Goal: Transaction & Acquisition: Purchase product/service

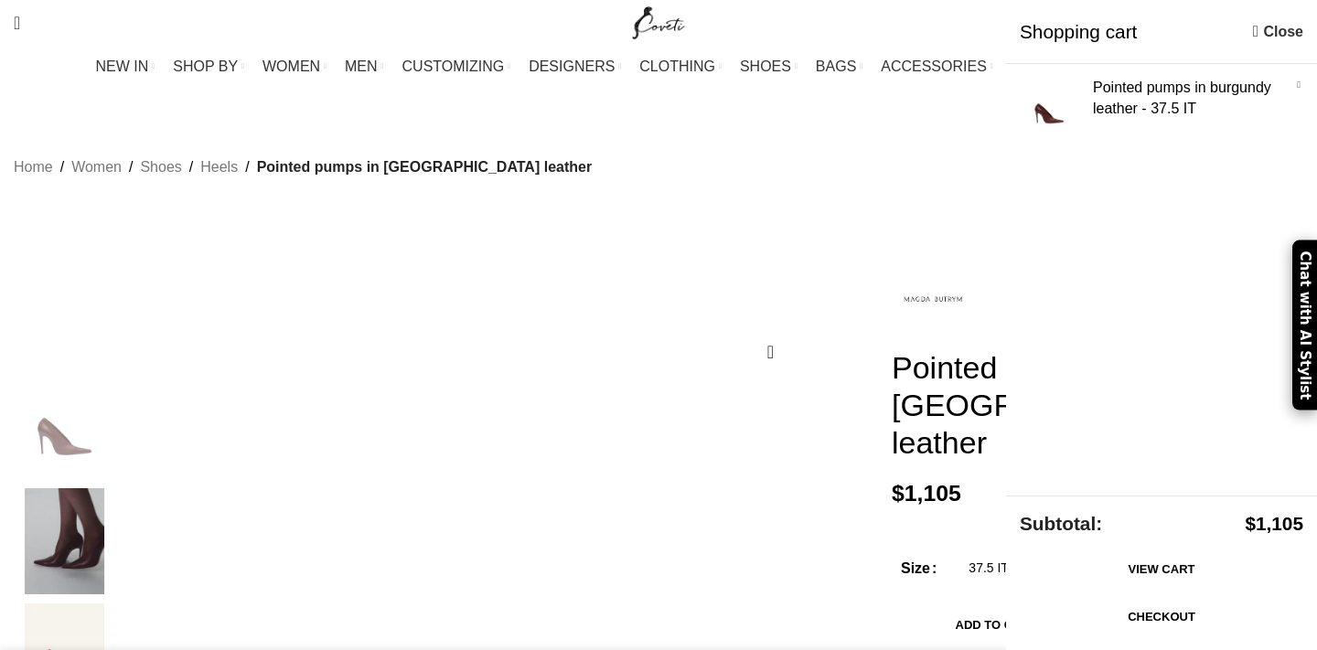
select select "37-5-it"
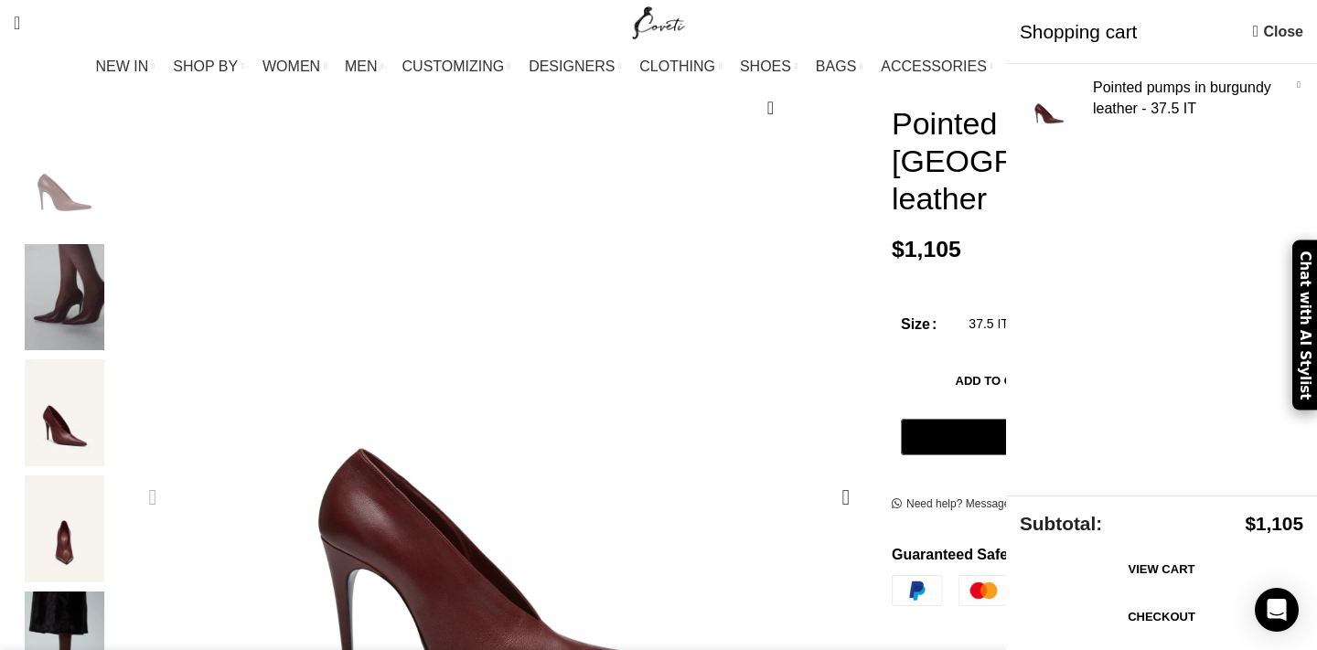
scroll to position [197, 0]
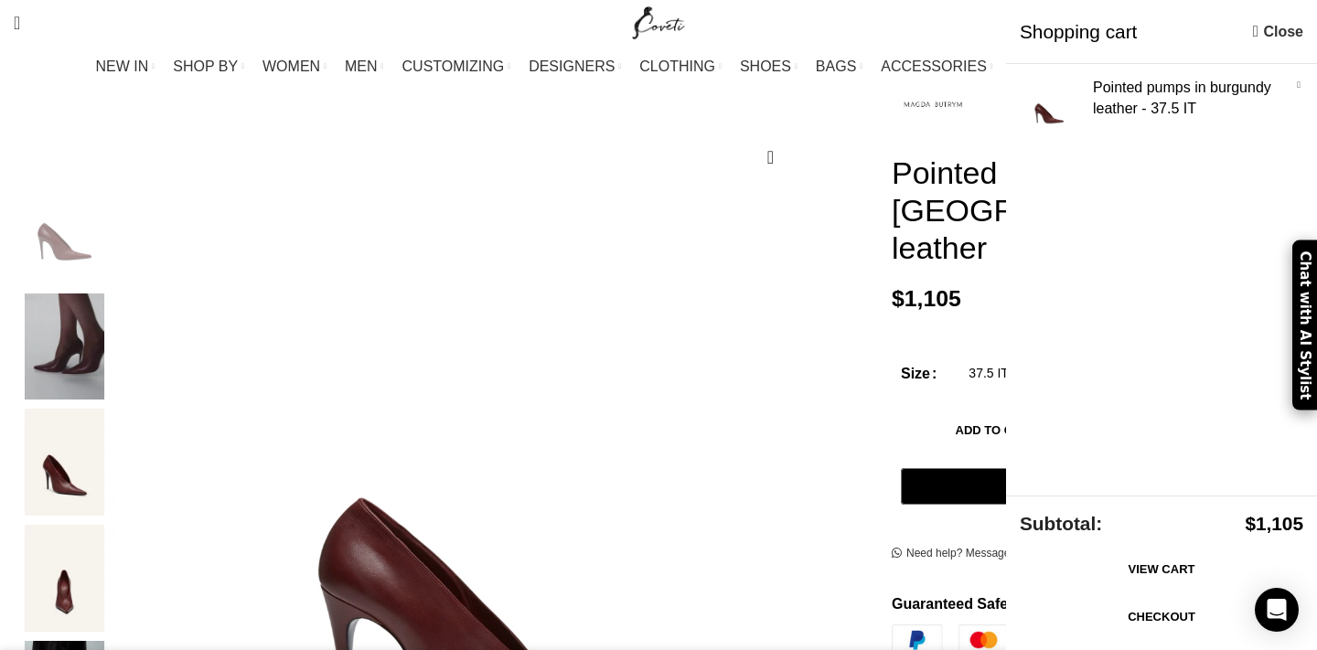
click at [1301, 27] on link "Close" at bounding box center [1278, 31] width 50 height 23
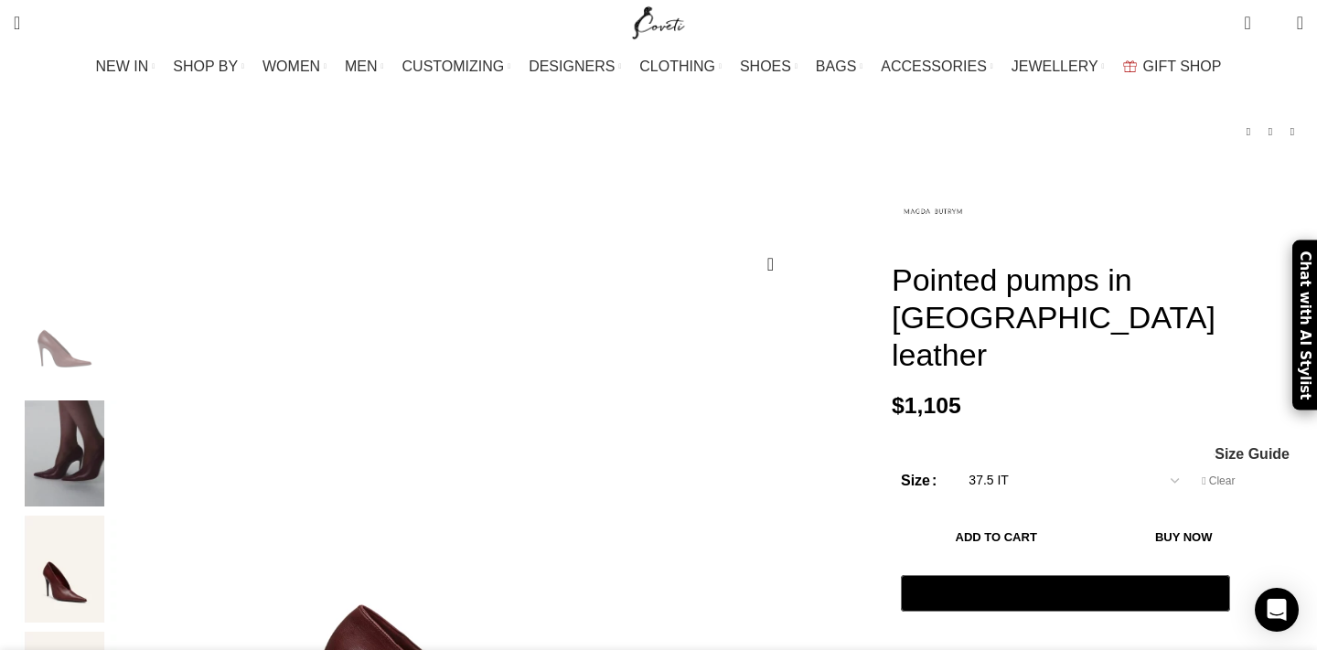
scroll to position [93, 0]
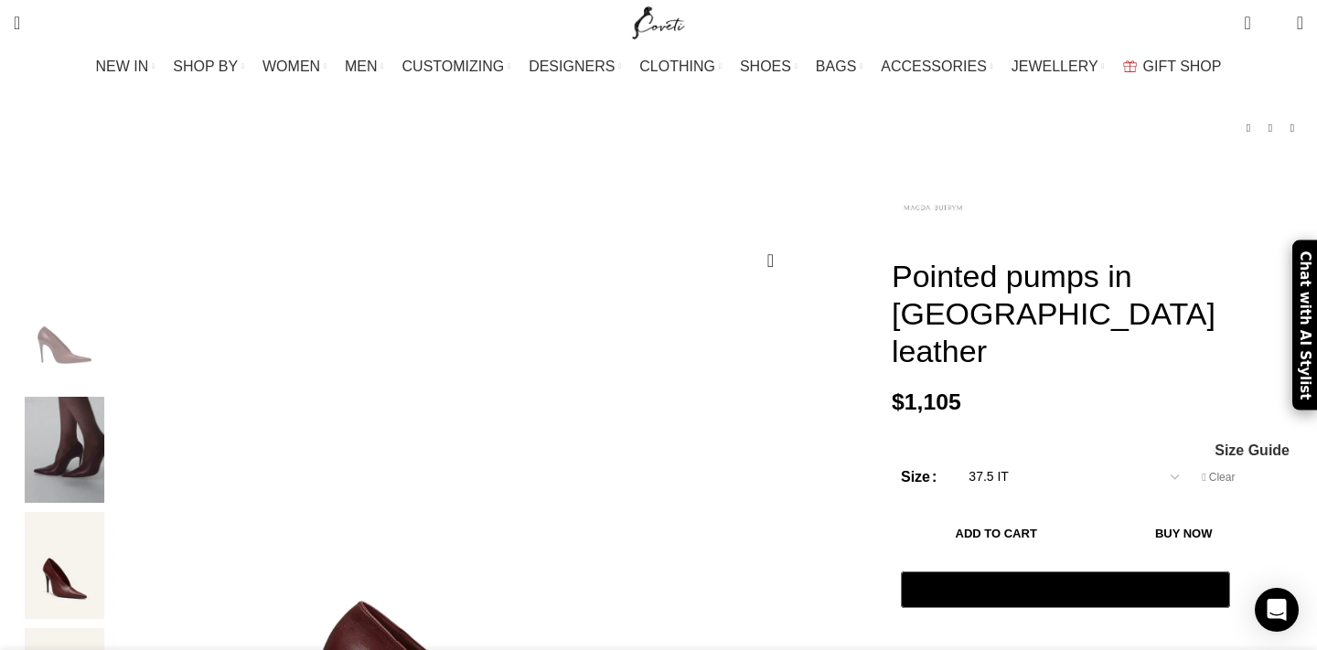
click at [909, 198] on img at bounding box center [933, 208] width 82 height 82
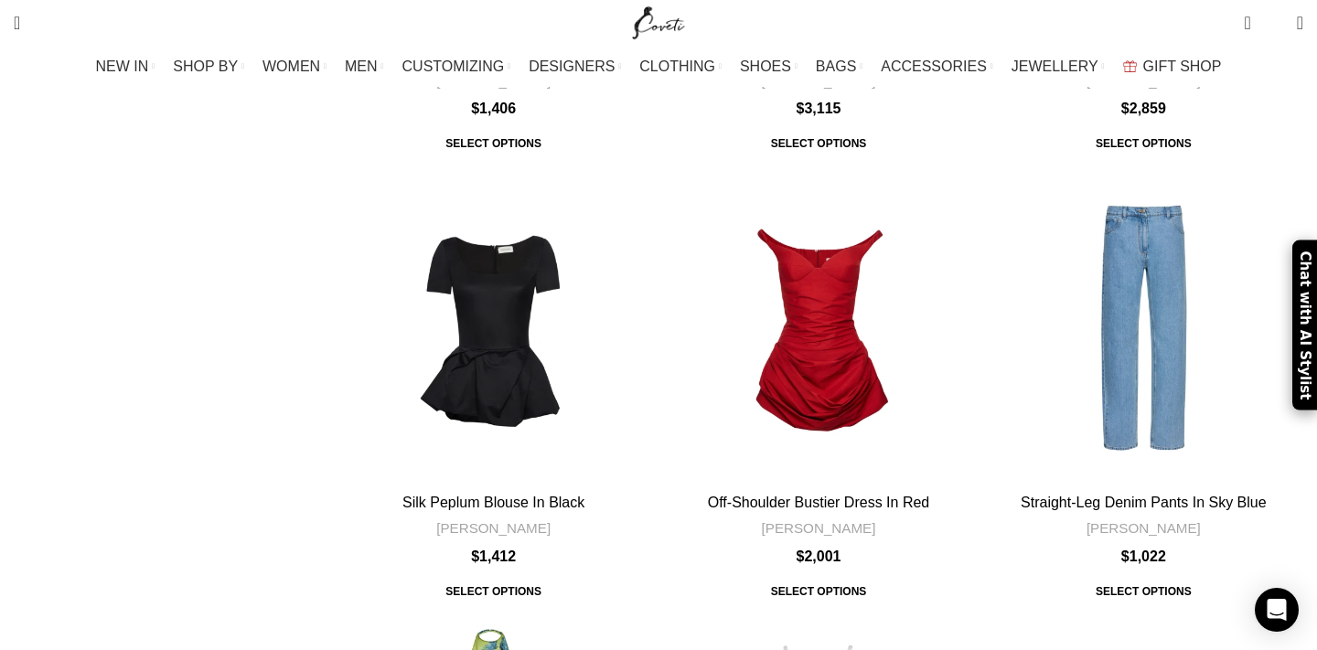
scroll to position [5829, 0]
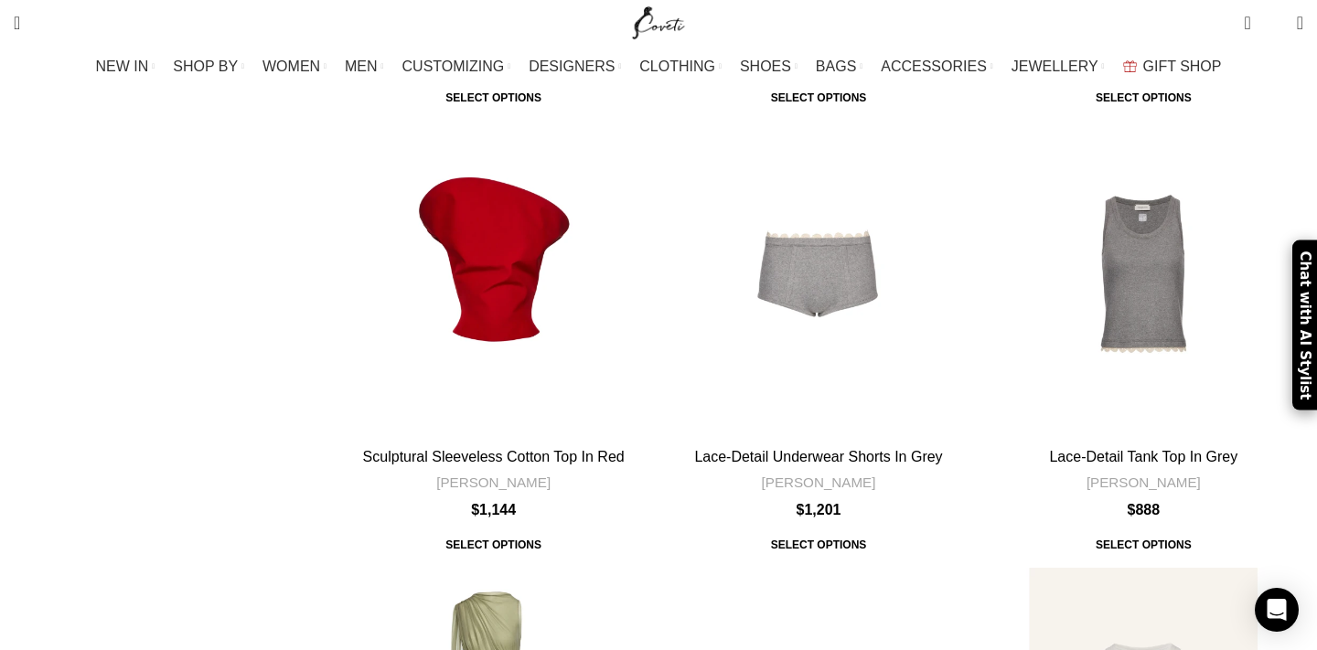
scroll to position [5635, 0]
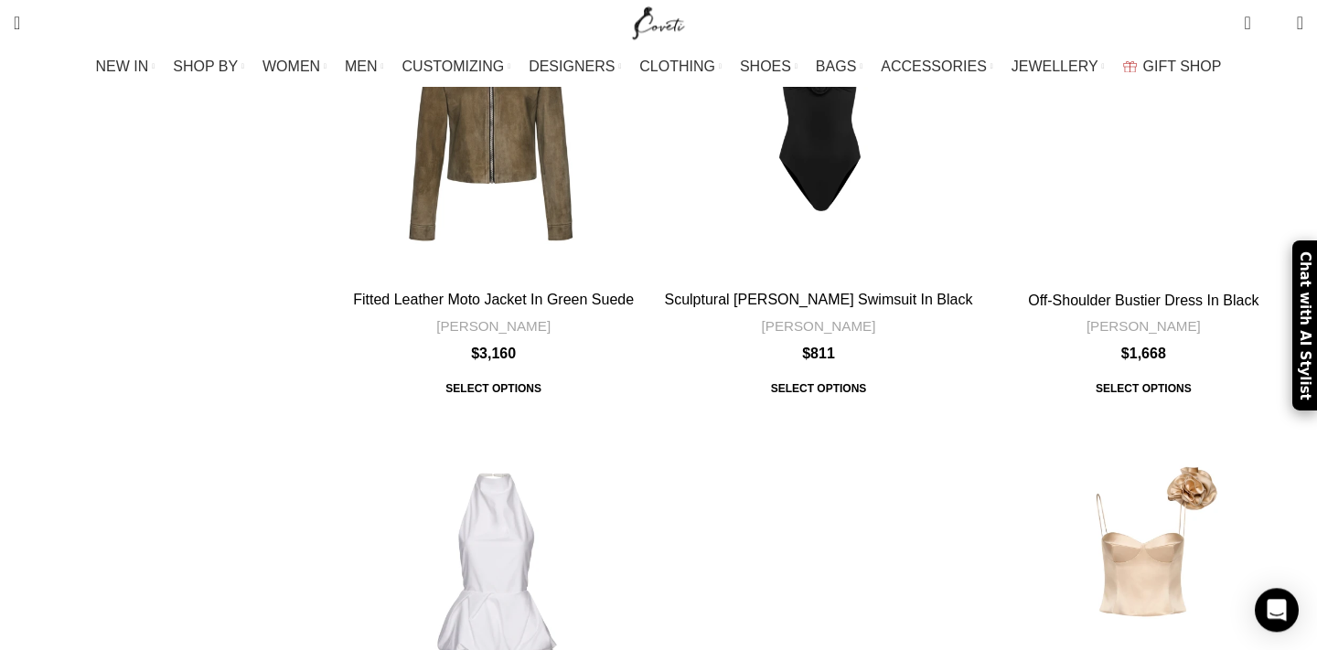
scroll to position [2199, 0]
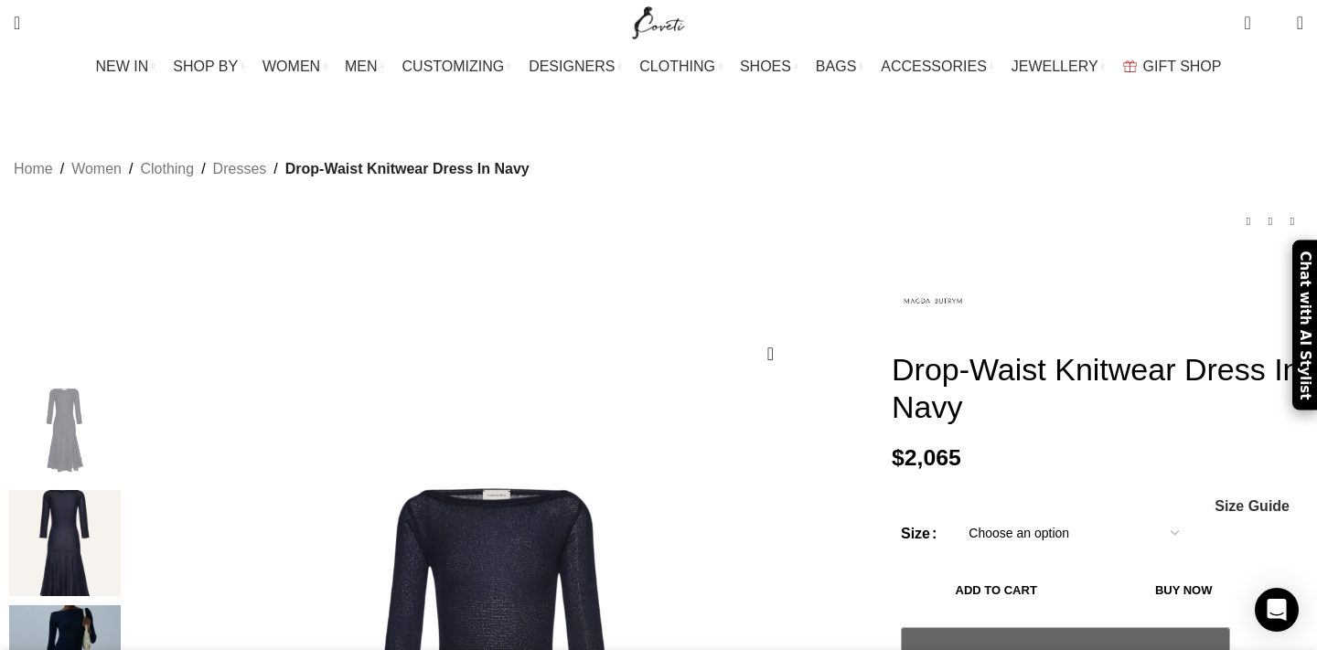
scroll to position [205, 0]
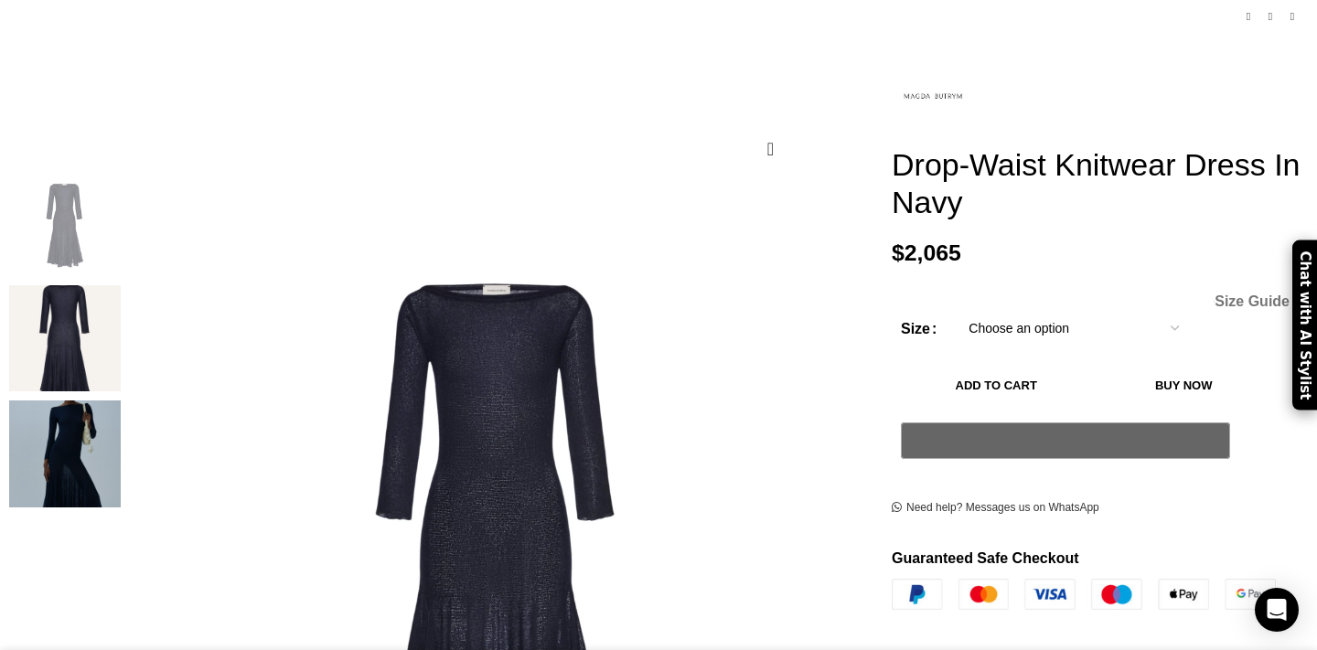
click at [1215, 295] on span "Size Guide" at bounding box center [1252, 302] width 75 height 15
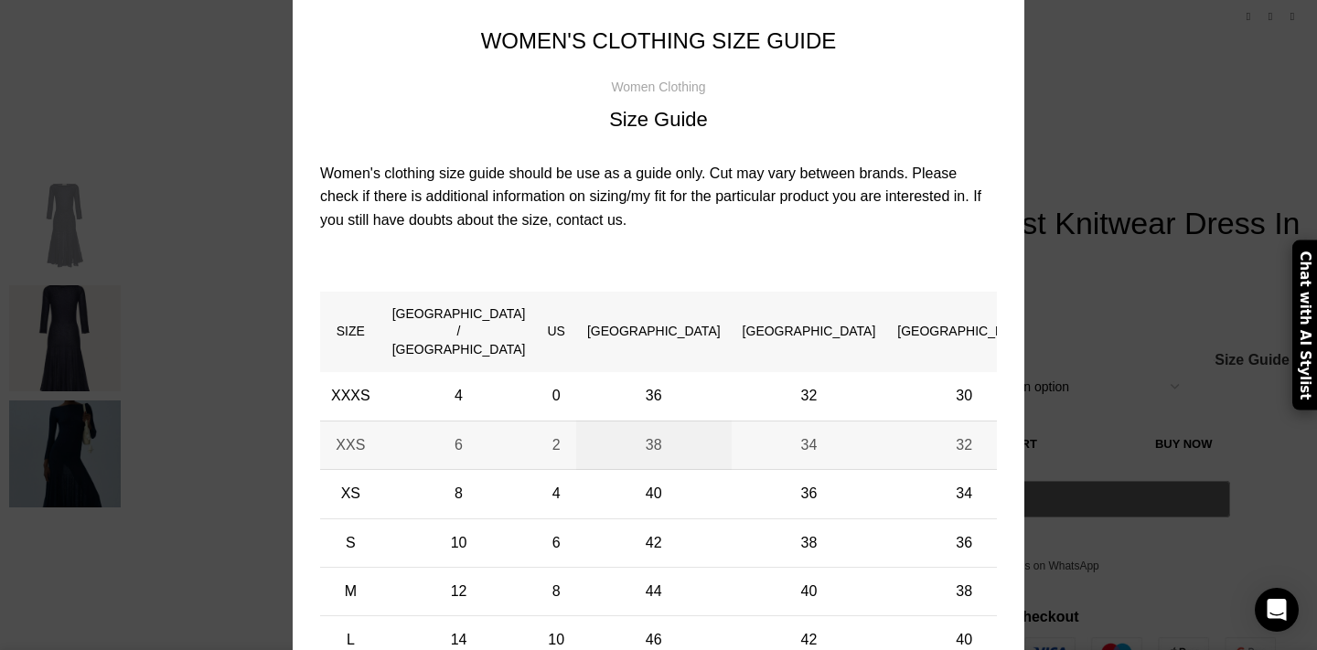
scroll to position [48, 0]
click at [1233, 440] on div "× Women's clothing size guide Women Clothing Size Guide Women's clothing size g…" at bounding box center [659, 418] width 1290 height 933
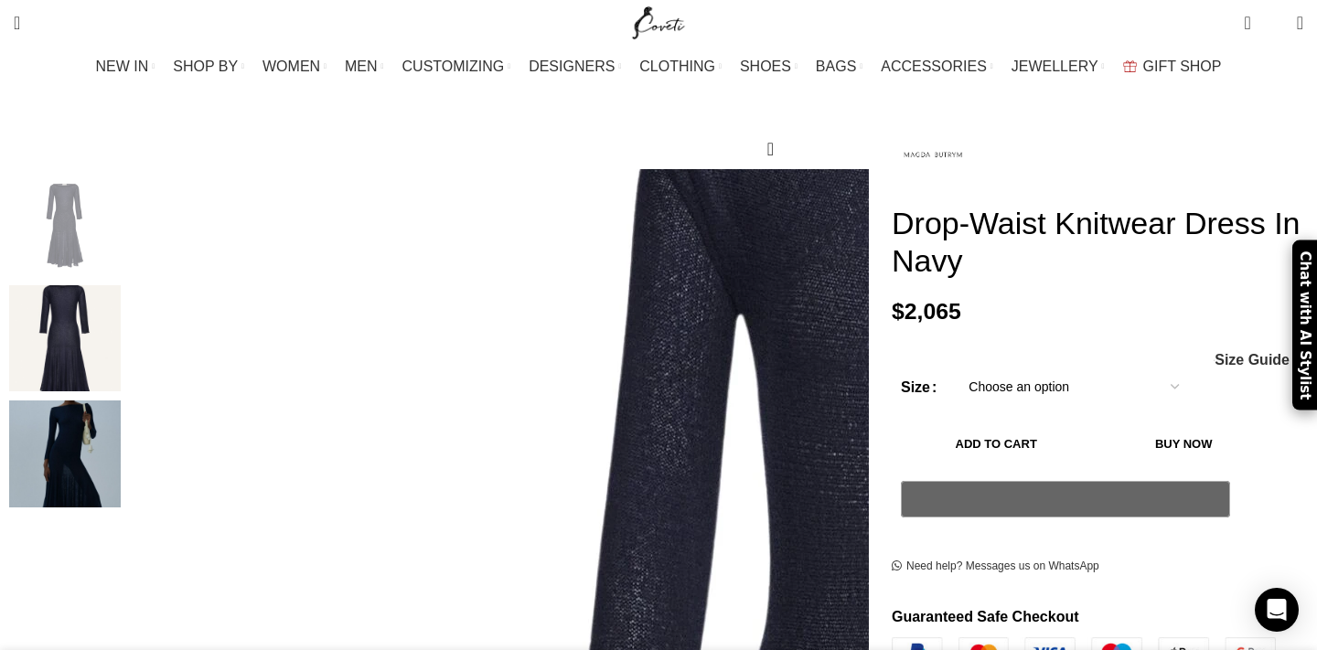
scroll to position [258, 0]
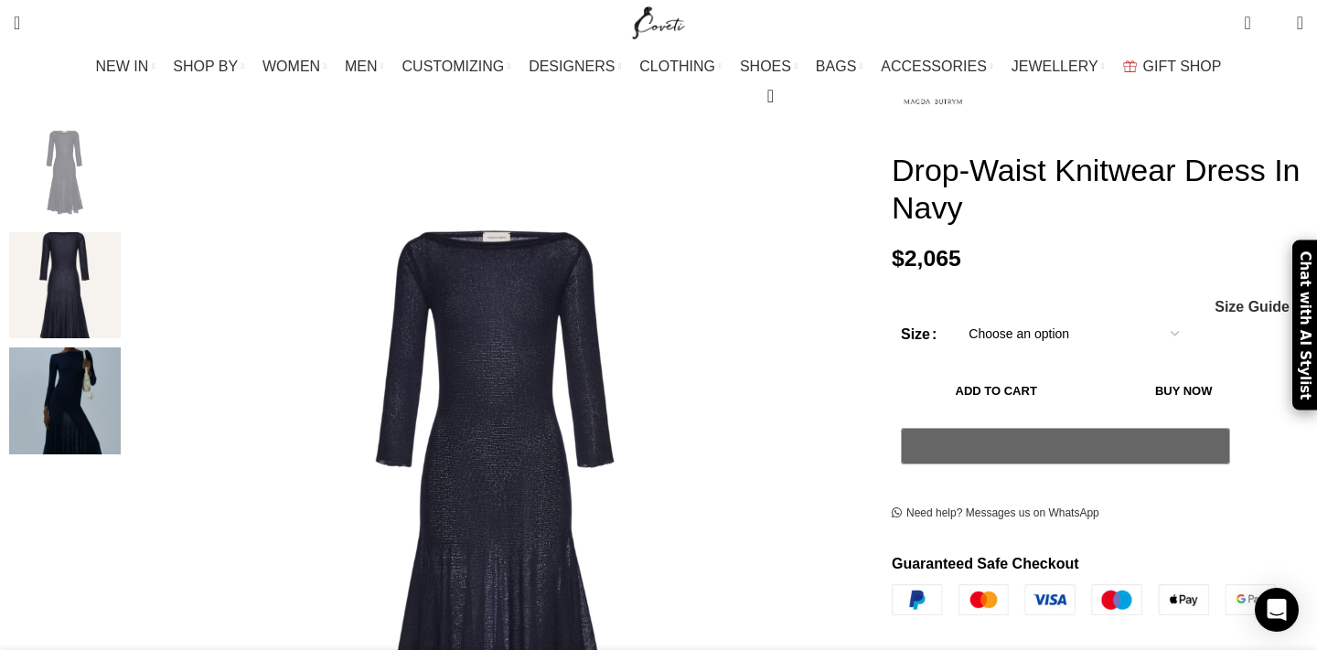
click at [1120, 315] on select "Choose an option 6 UK 8 UK 10 UK 12 UK 14 UK" at bounding box center [1074, 334] width 238 height 38
select select "6-uk"
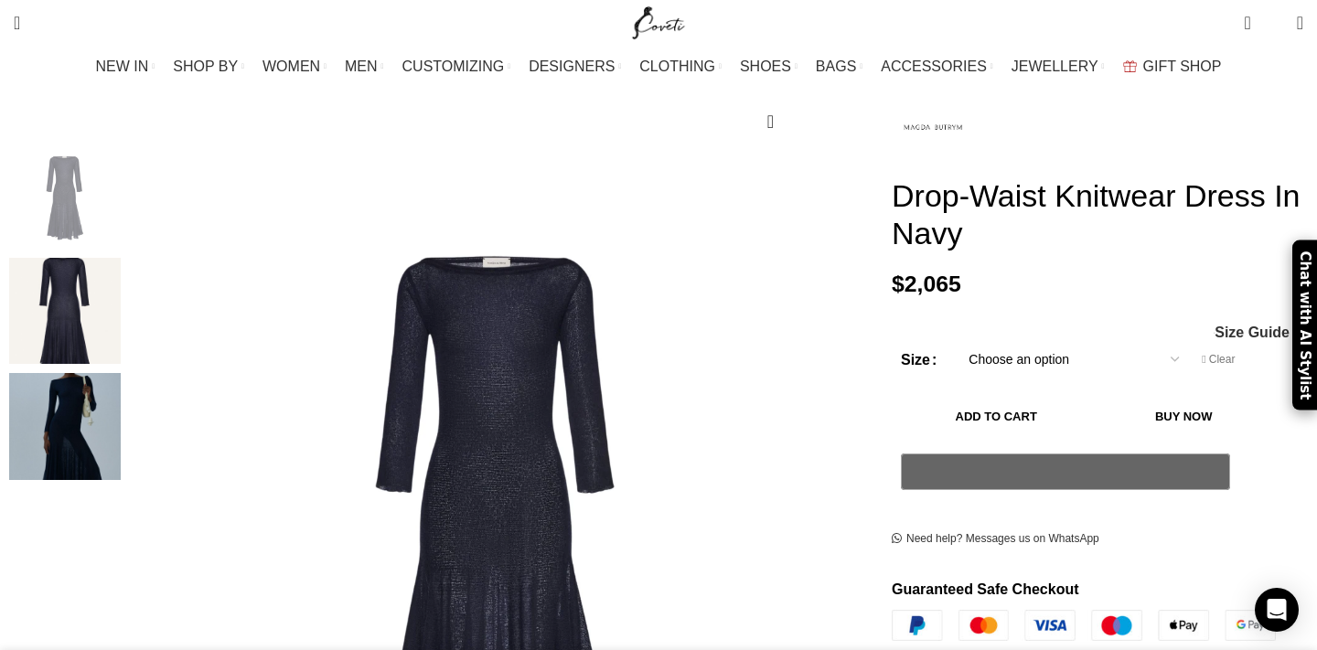
scroll to position [231, 0]
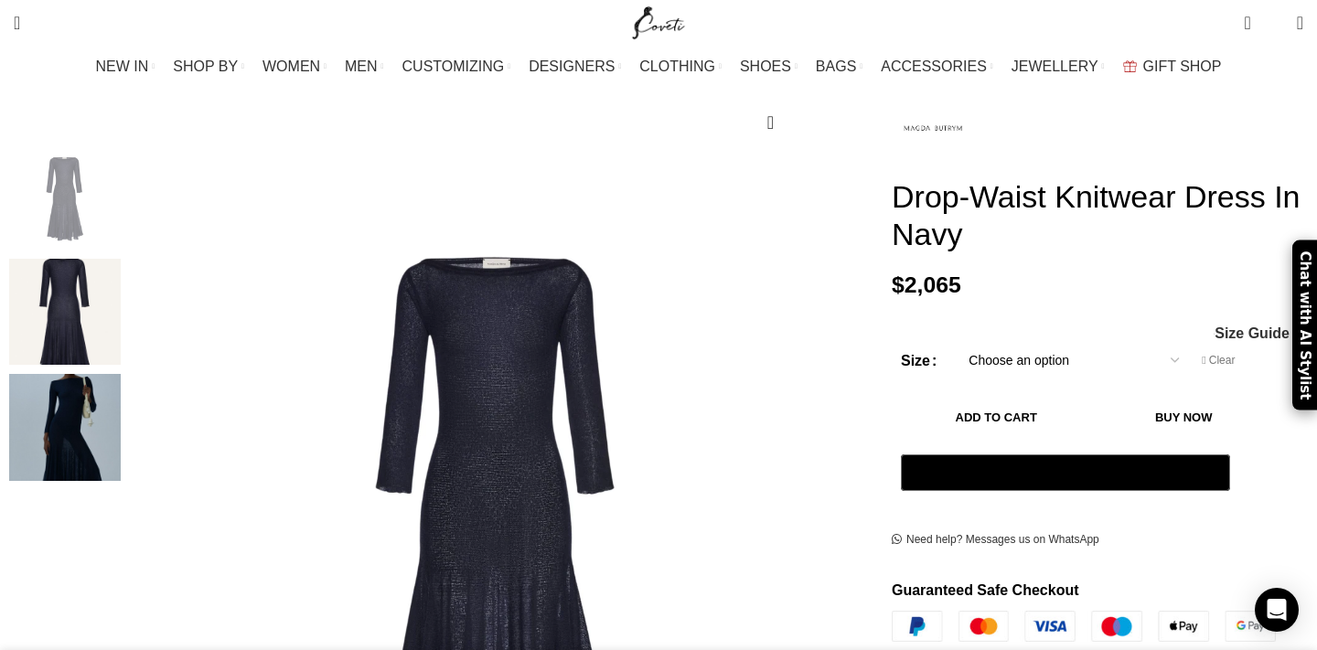
click at [1033, 398] on button "Add to cart" at bounding box center [996, 417] width 190 height 38
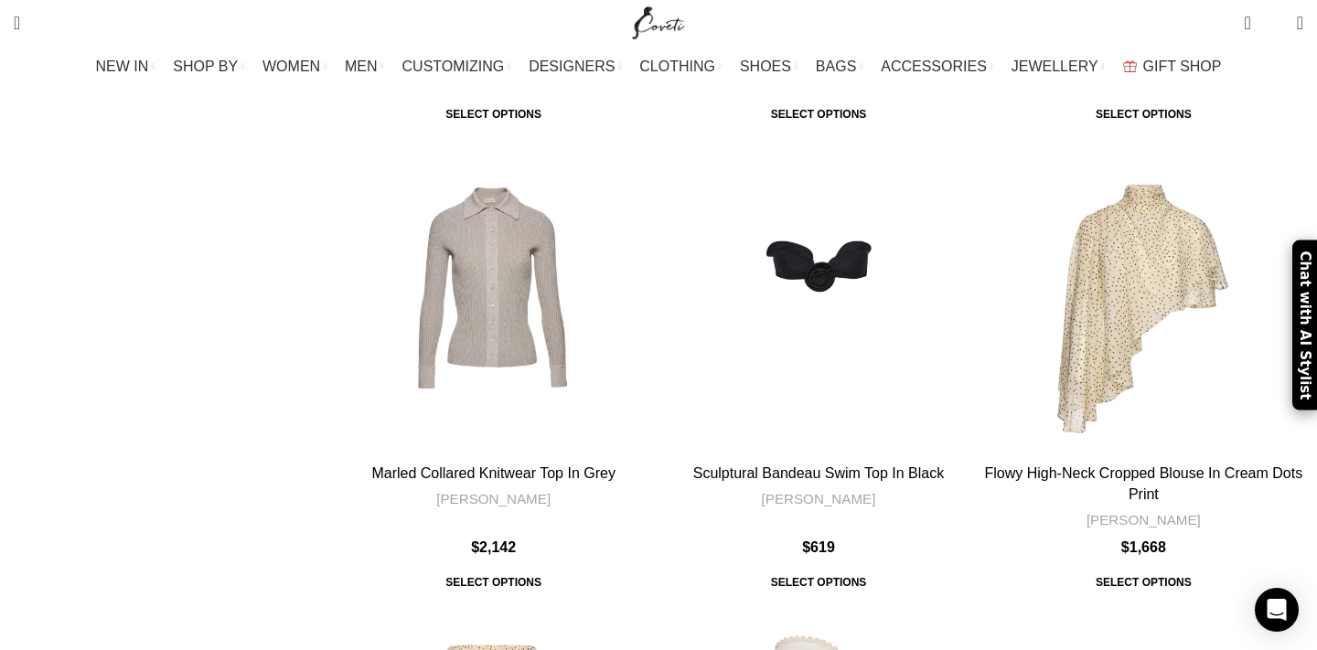
scroll to position [5848, 0]
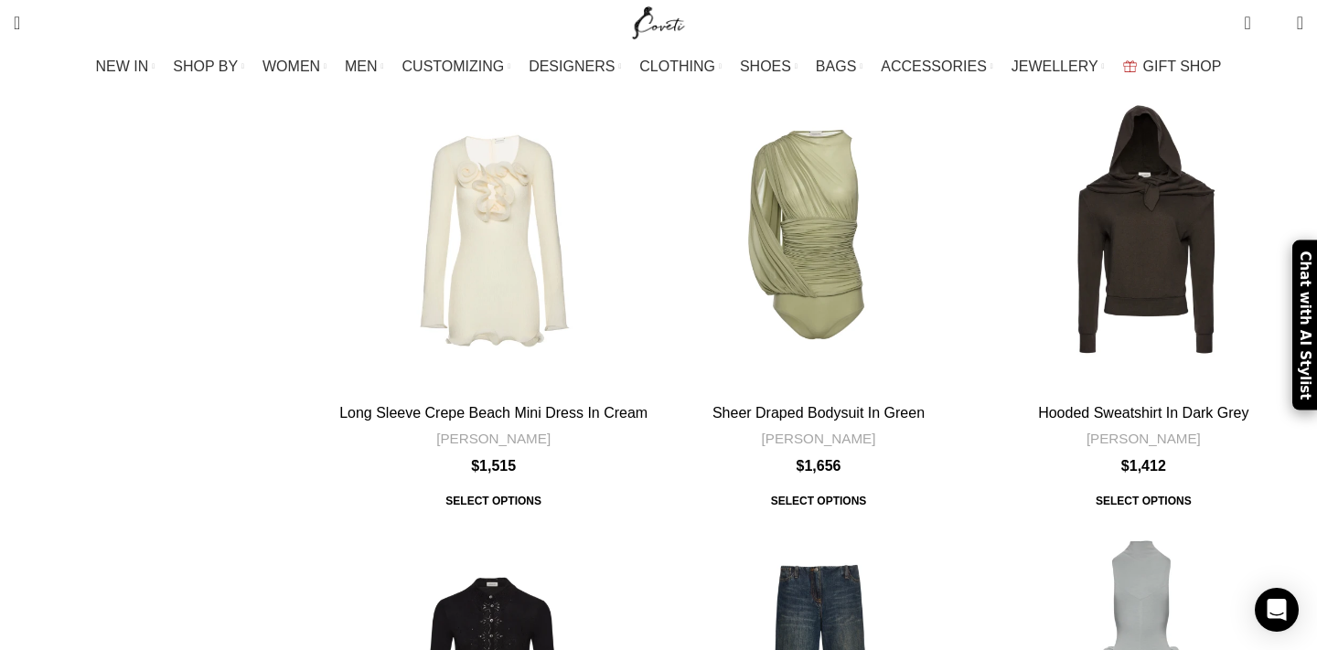
scroll to position [5713, 0]
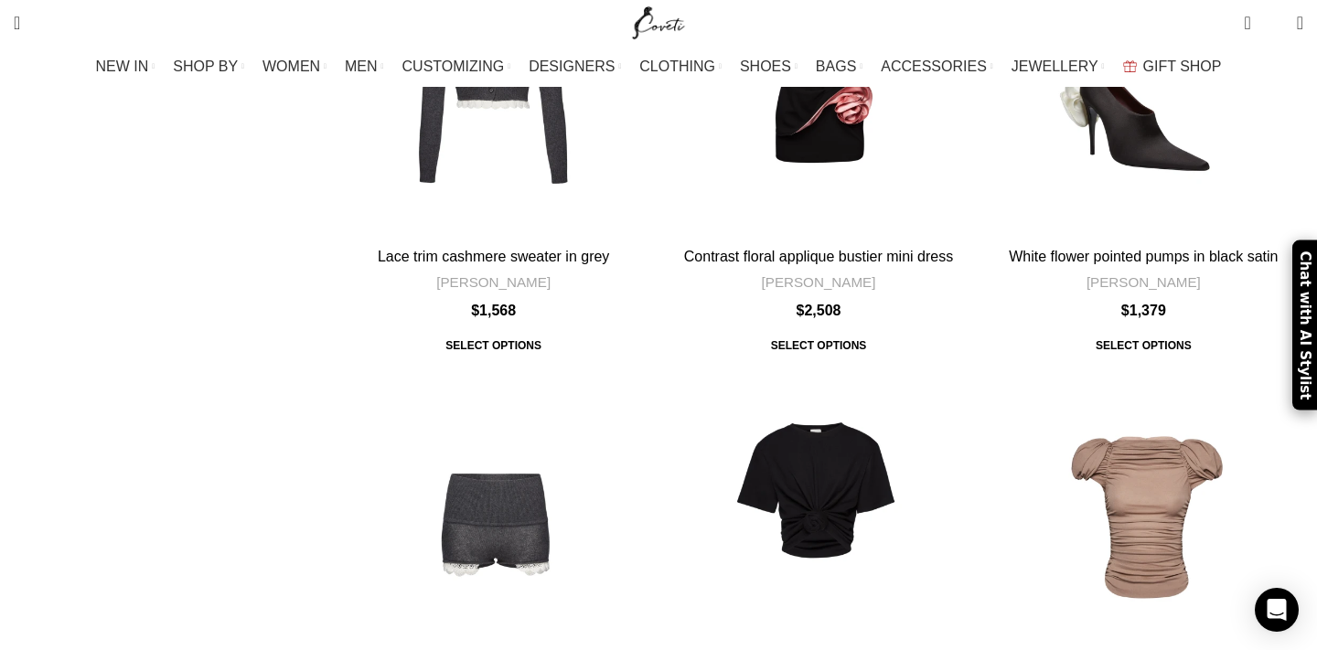
scroll to position [5841, 0]
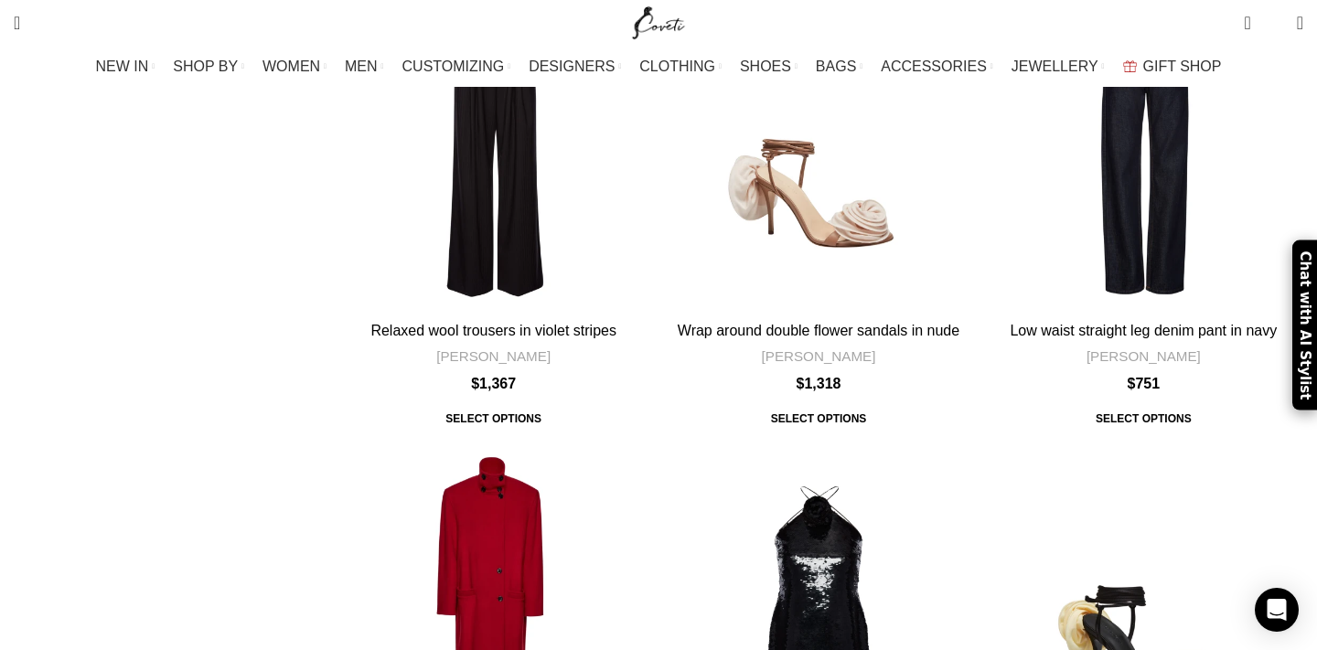
scroll to position [5816, 0]
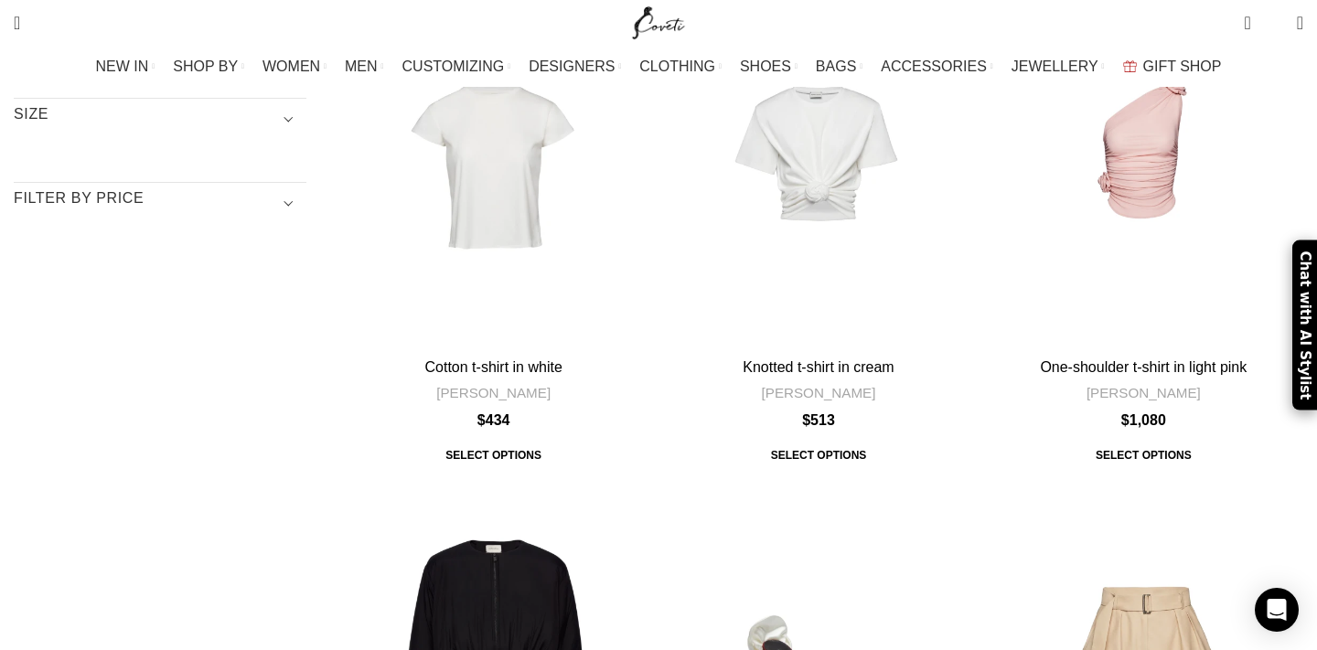
scroll to position [318, 0]
click at [653, 623] on div "Collarless puffer jacket in black" at bounding box center [639, 636] width 27 height 27
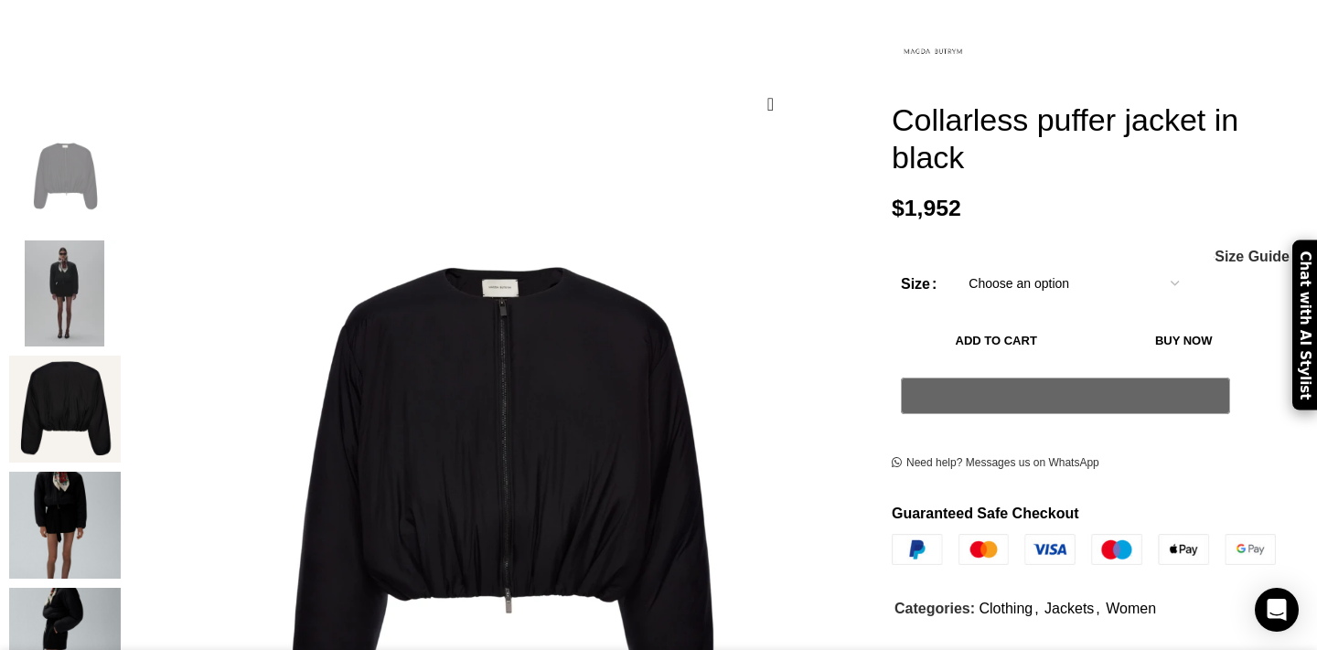
click at [121, 513] on img "4 / 5" at bounding box center [65, 525] width 112 height 107
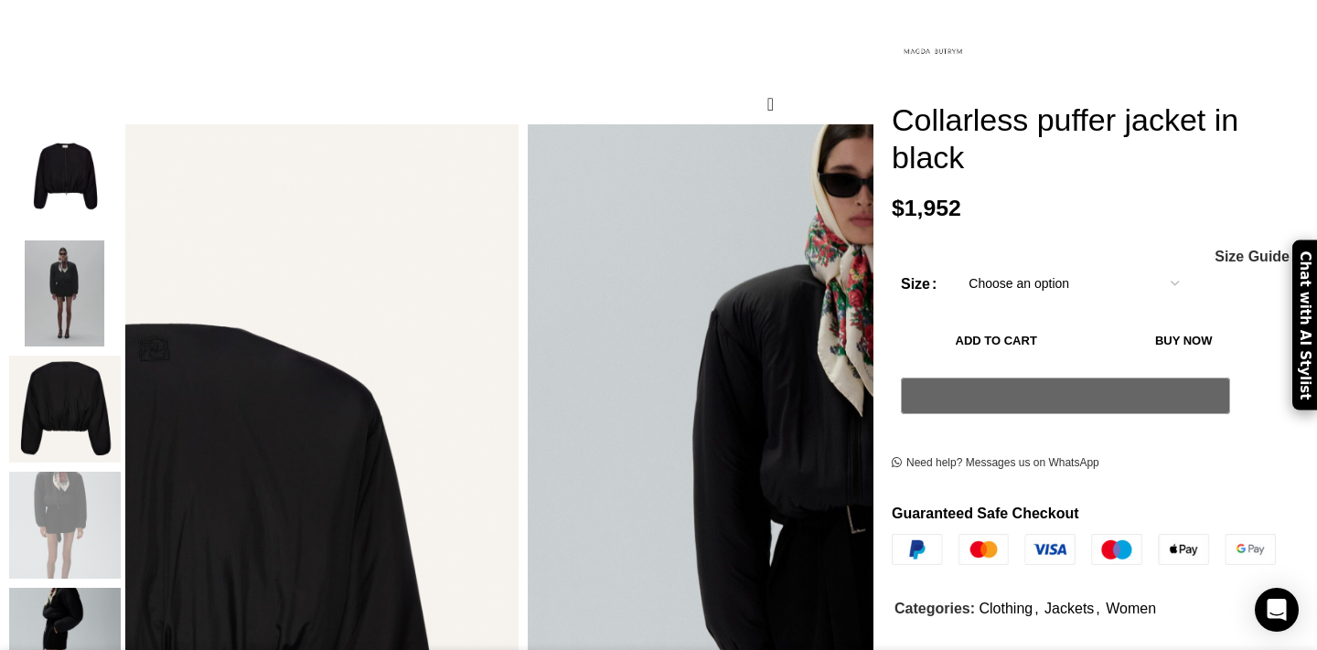
scroll to position [250, 0]
click at [1139, 266] on select "Choose an option 6 UK 8 UK 10 UK 12 UK 14 UK" at bounding box center [1074, 283] width 238 height 38
select select "6-uk"
click at [1027, 331] on button "Add to cart" at bounding box center [996, 340] width 190 height 38
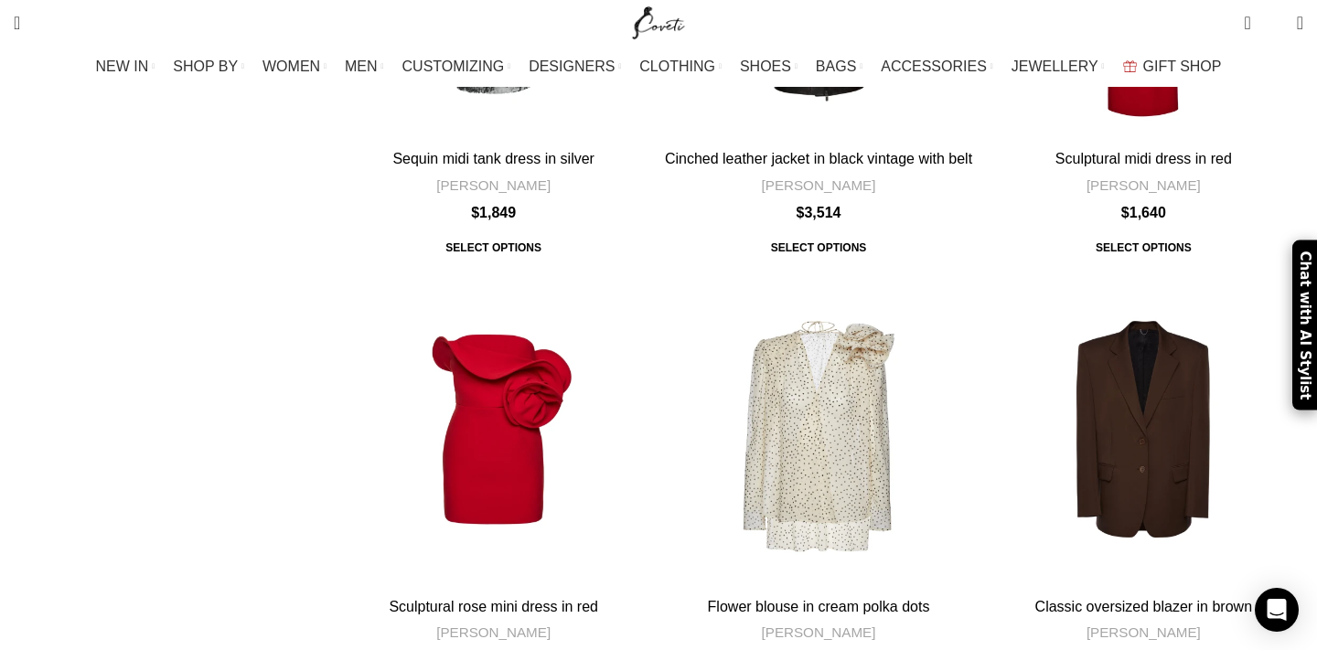
scroll to position [4386, 0]
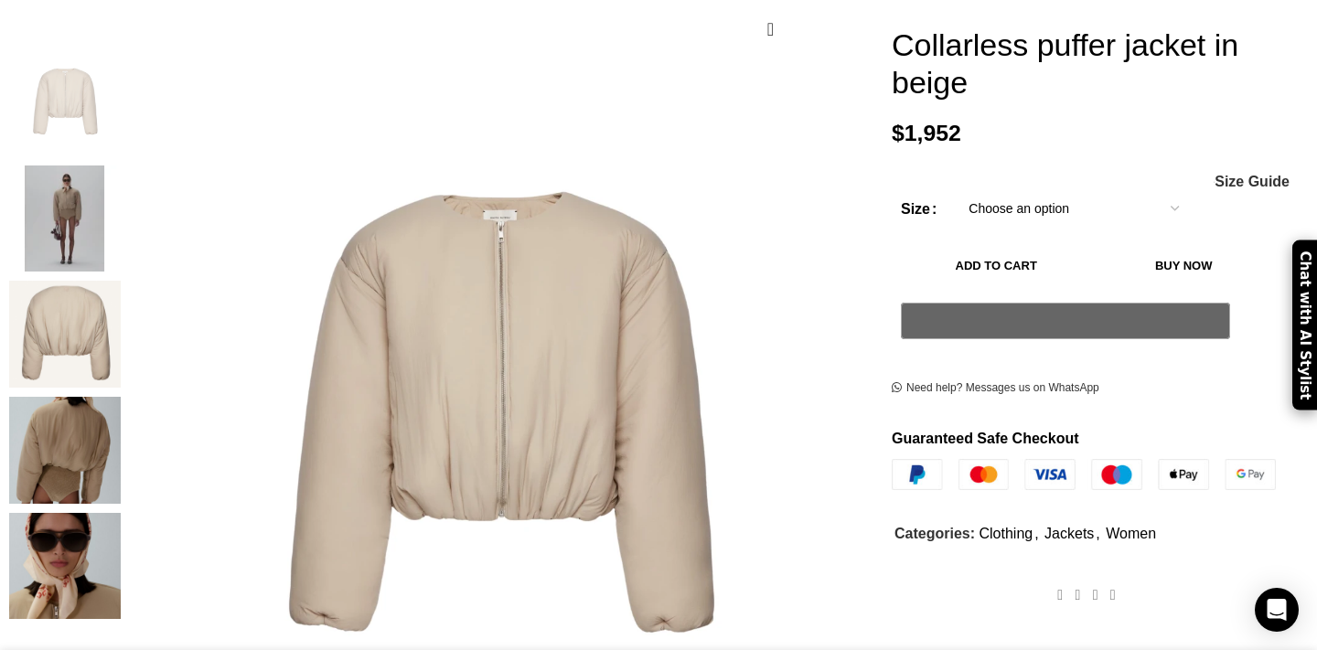
scroll to position [325, 0]
click at [1138, 201] on select "Choose an option 6 UK 8 UK 10 UK 12 UK 14 UK" at bounding box center [1074, 208] width 238 height 38
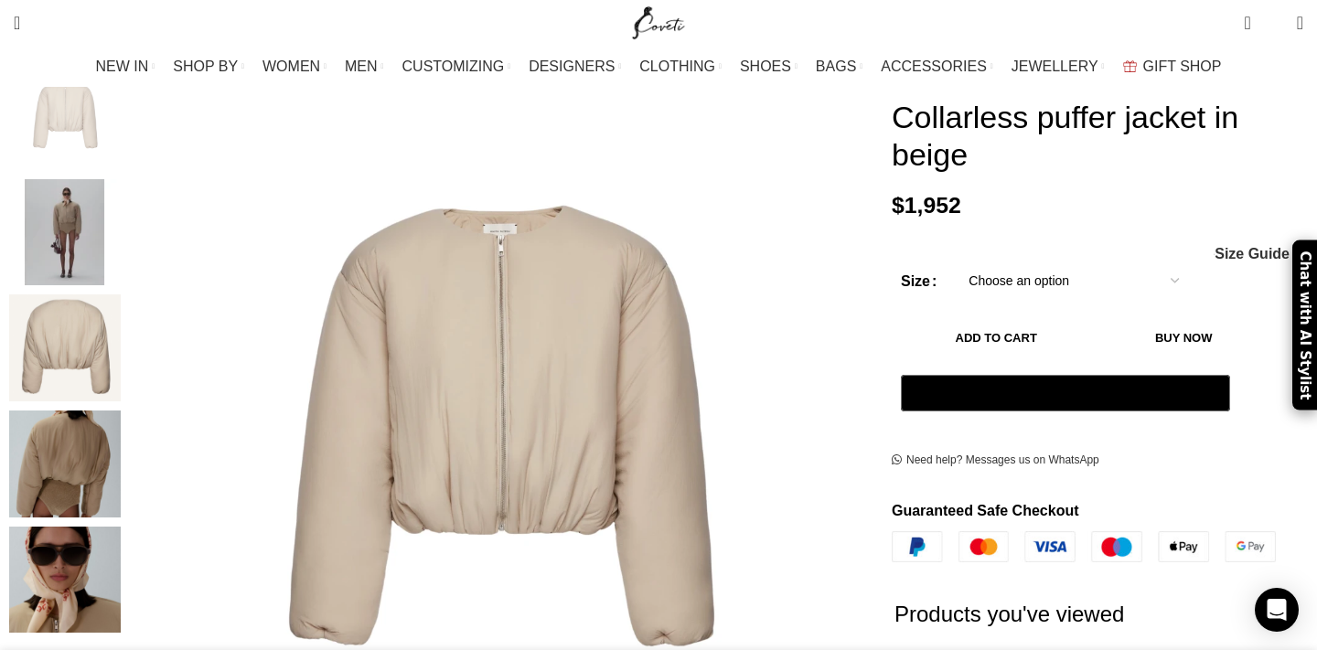
scroll to position [231, 0]
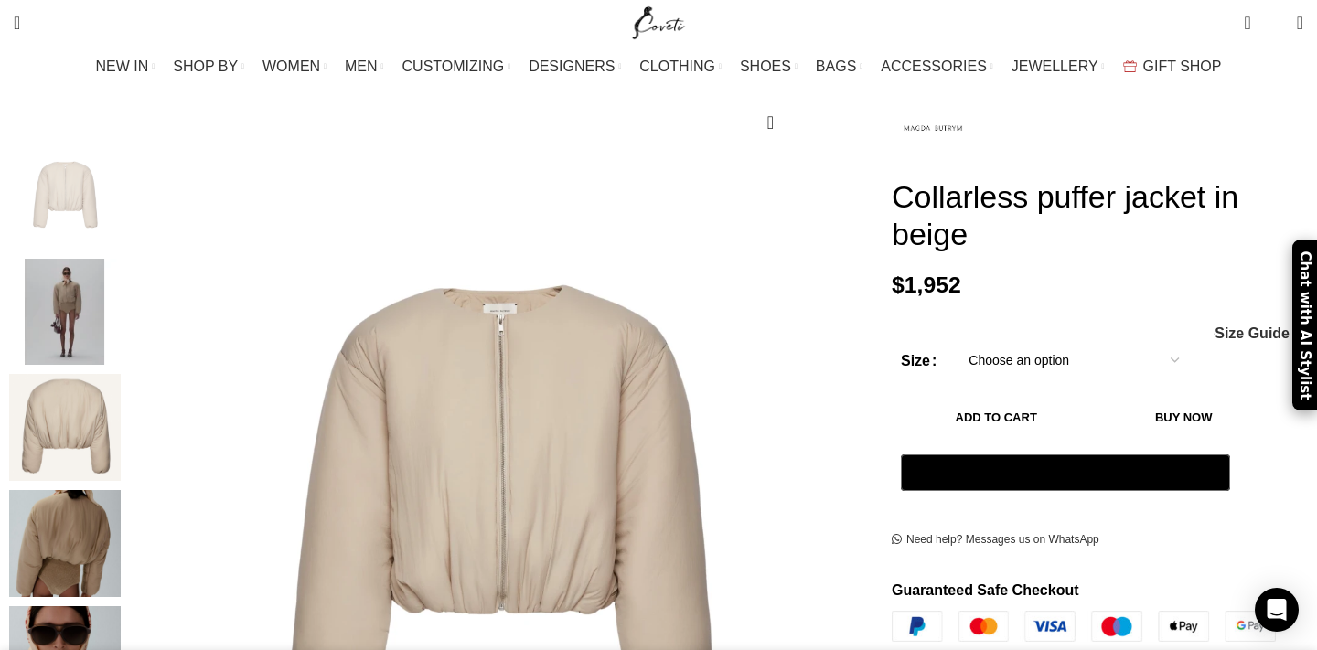
select select "6-uk"
click at [1038, 398] on button "Add to cart" at bounding box center [996, 417] width 190 height 38
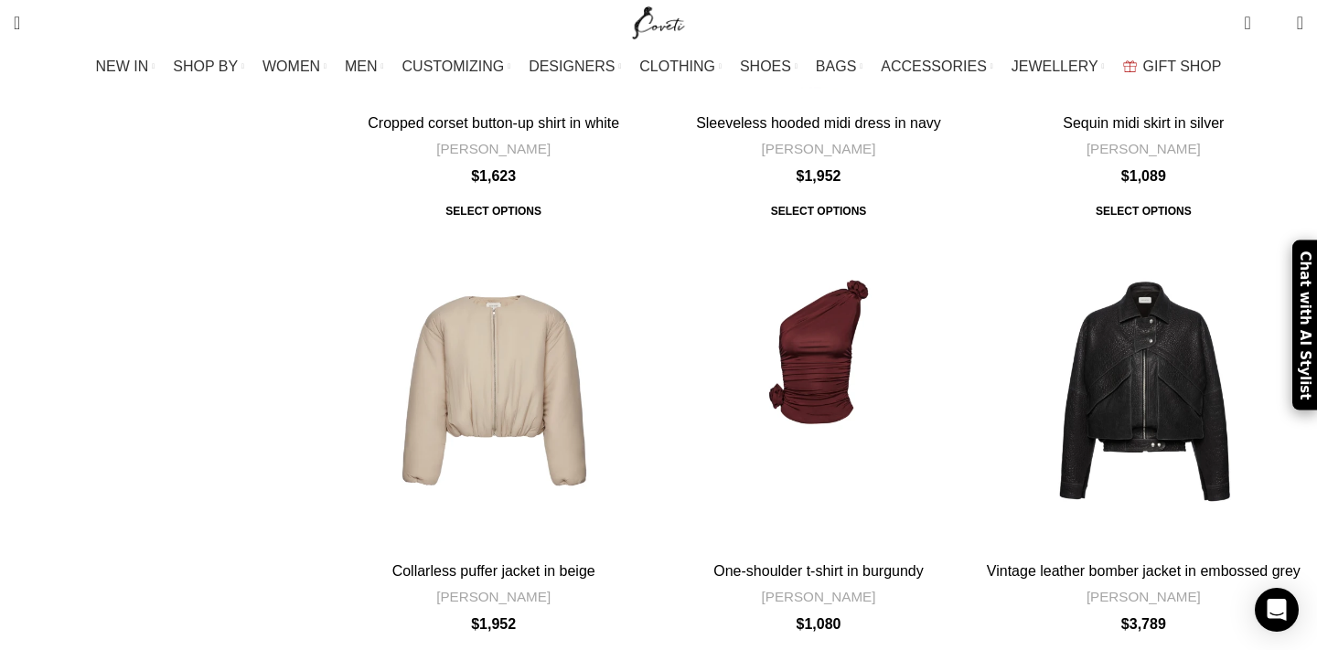
scroll to position [5752, 0]
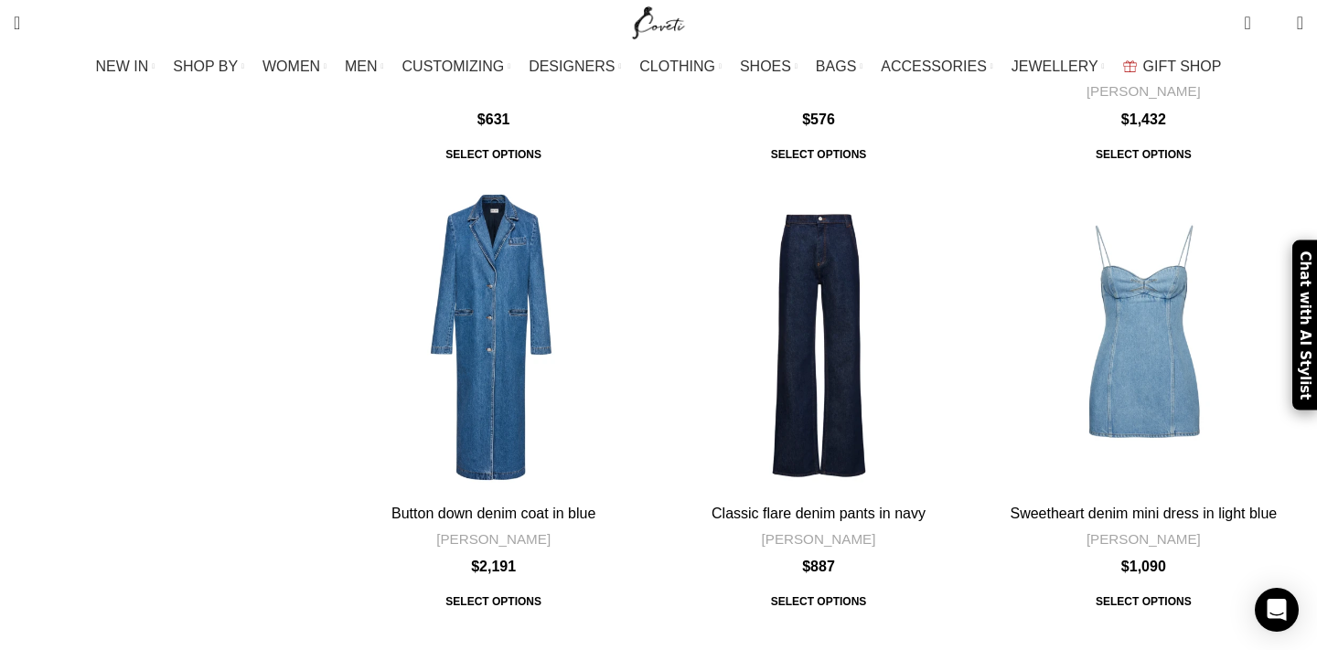
scroll to position [5580, 0]
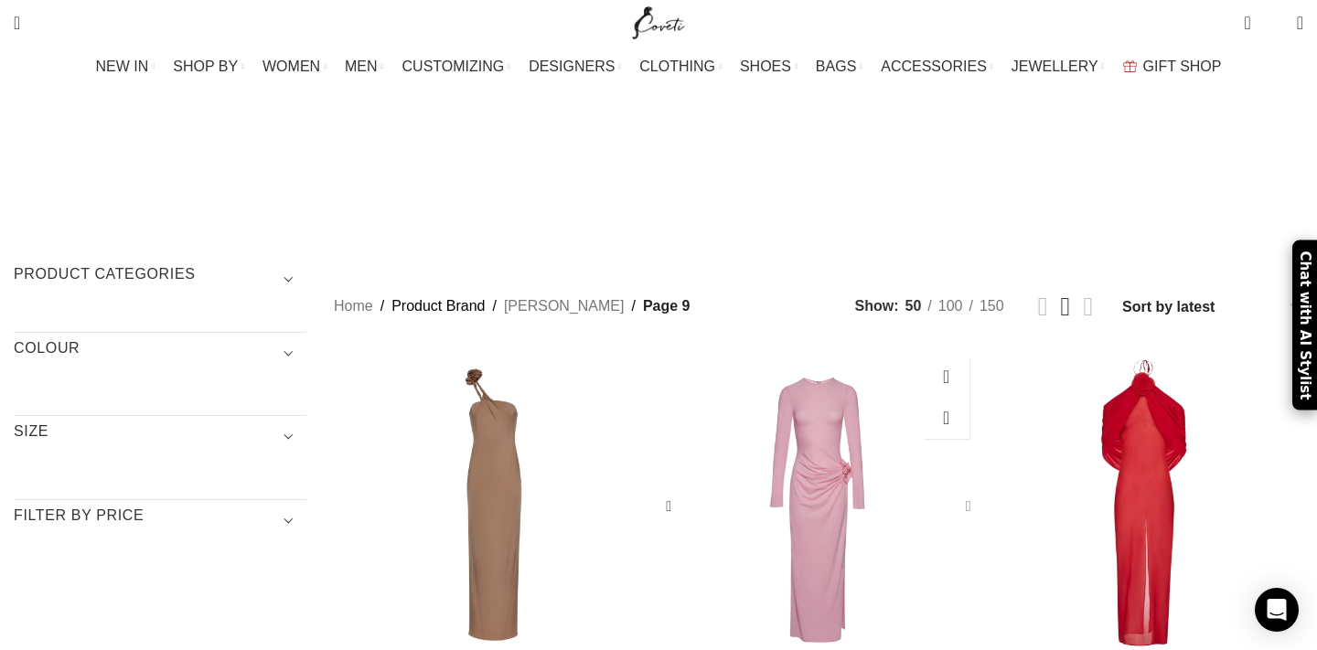
click at [952, 493] on div "Gathered long sleeve maxi dress in pink" at bounding box center [965, 506] width 27 height 27
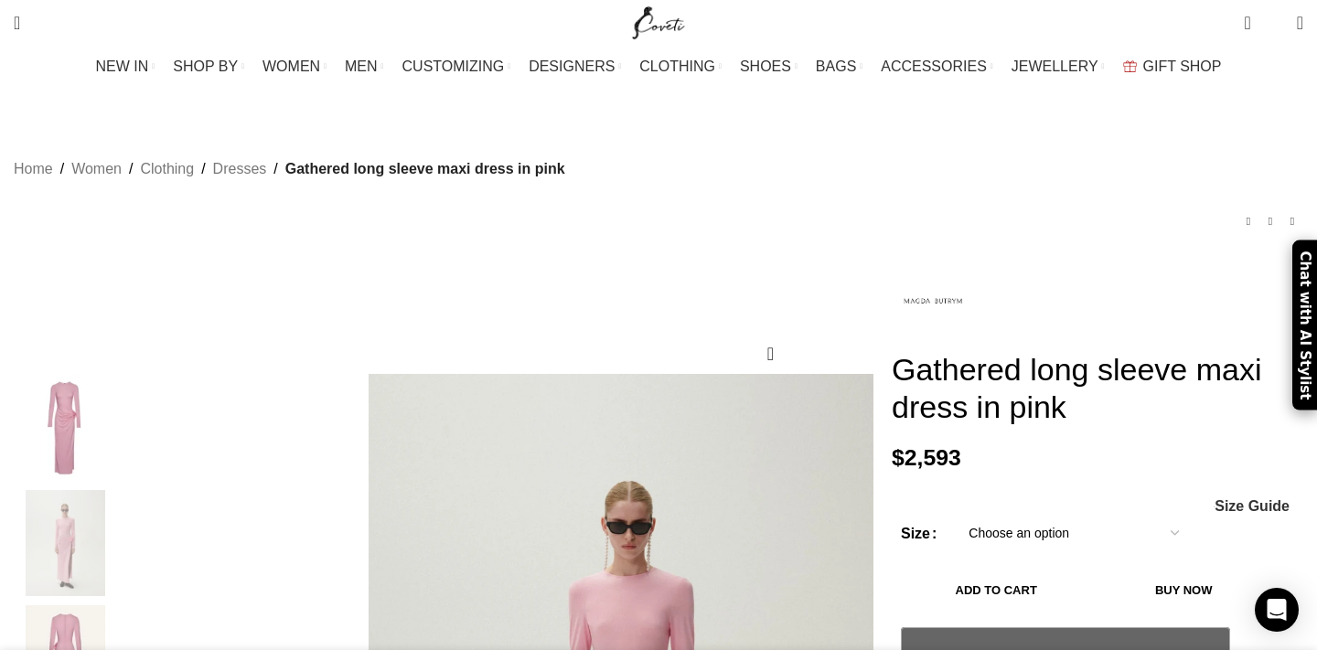
scroll to position [294, 0]
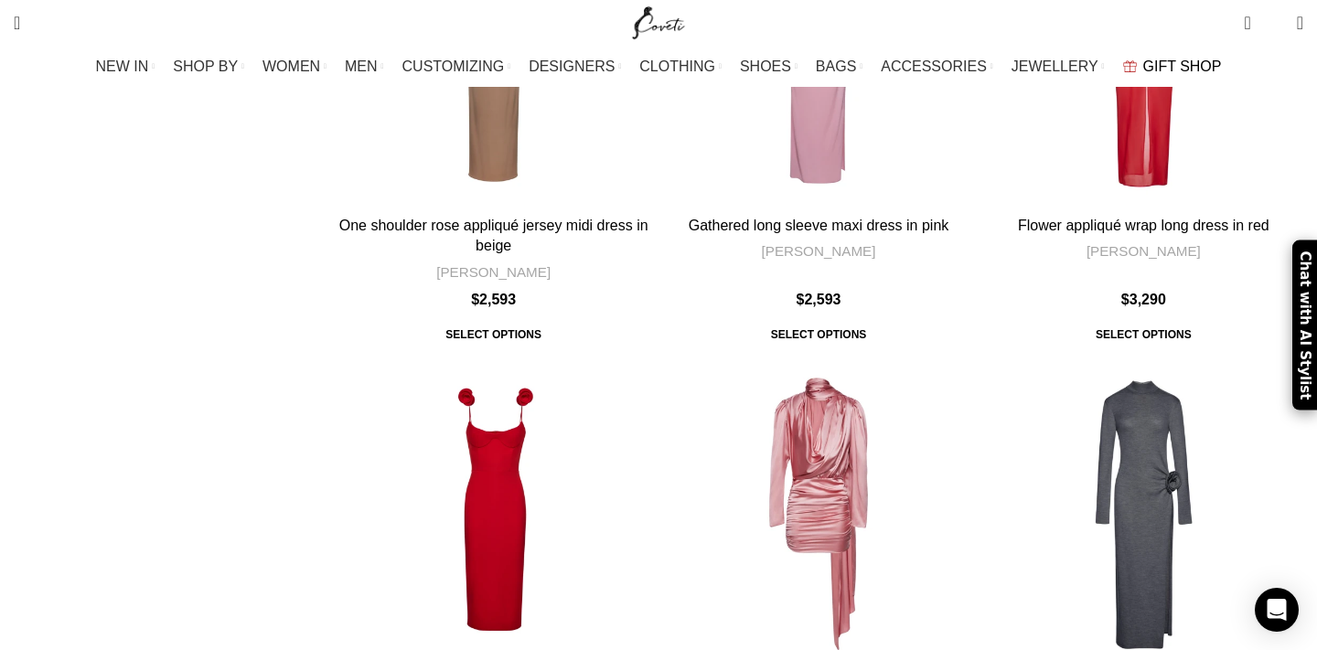
scroll to position [659, 0]
click at [1144, 357] on div "High neck knit maxi dress in grey" at bounding box center [1184, 516] width 80 height 319
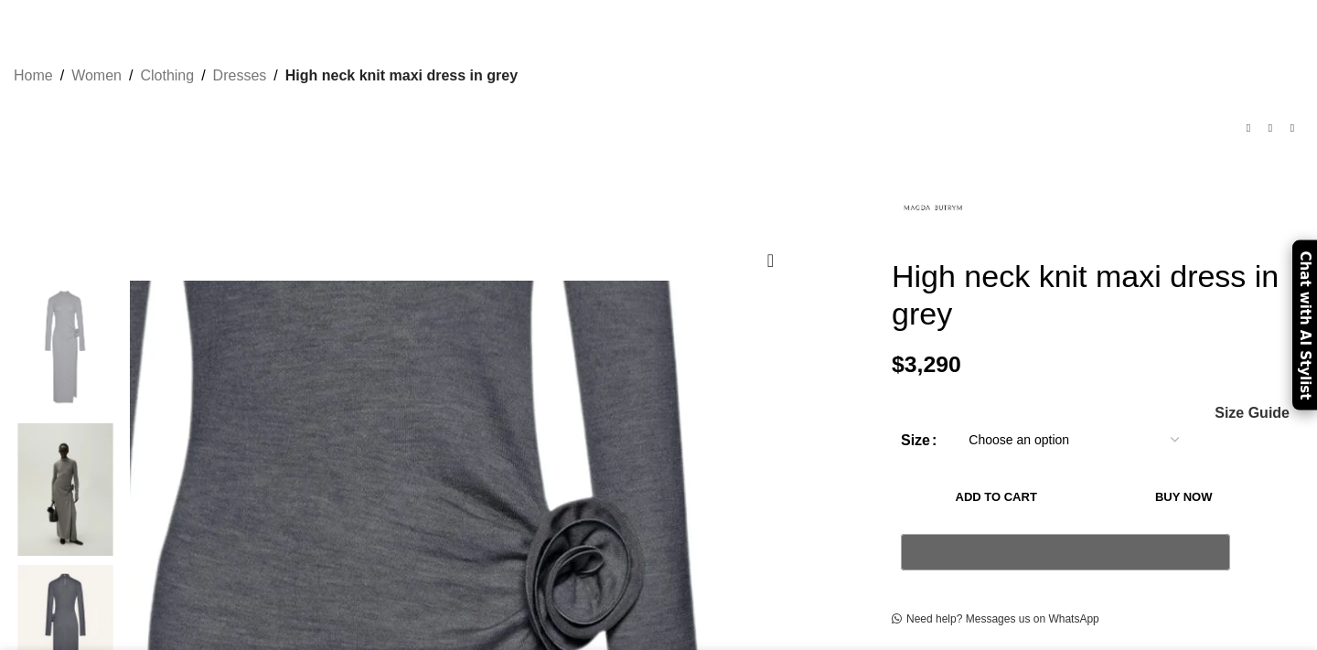
scroll to position [325, 0]
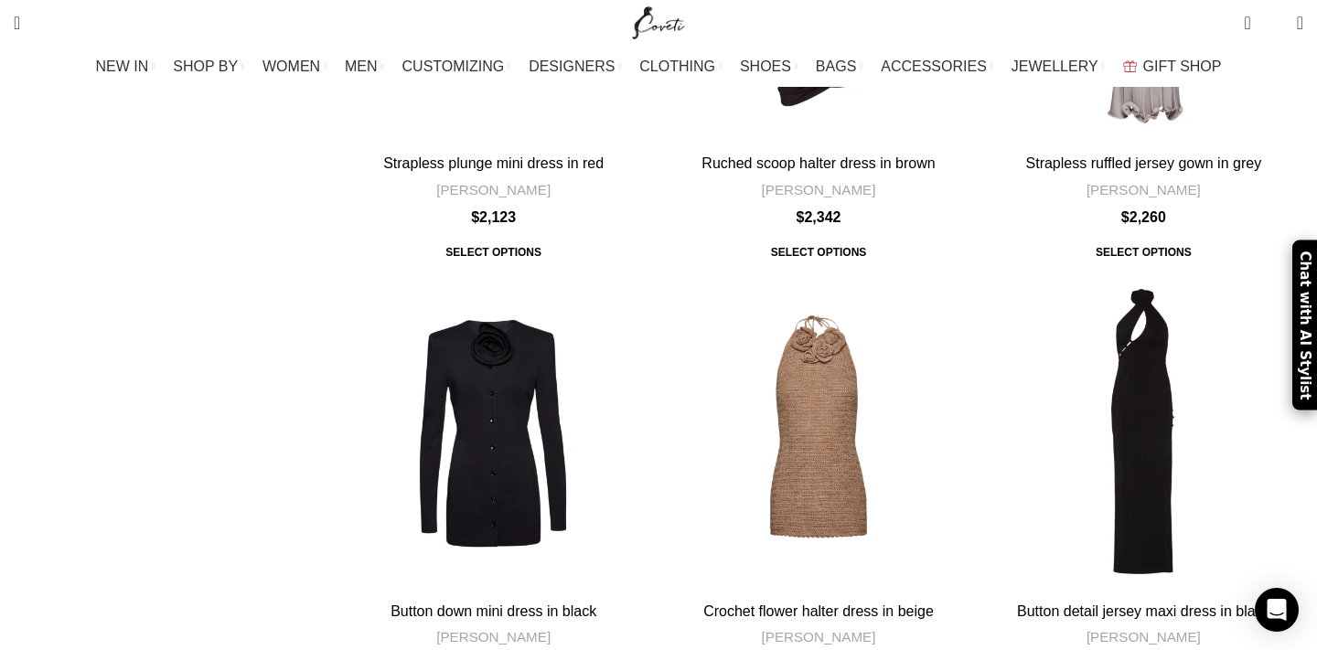
scroll to position [3453, 0]
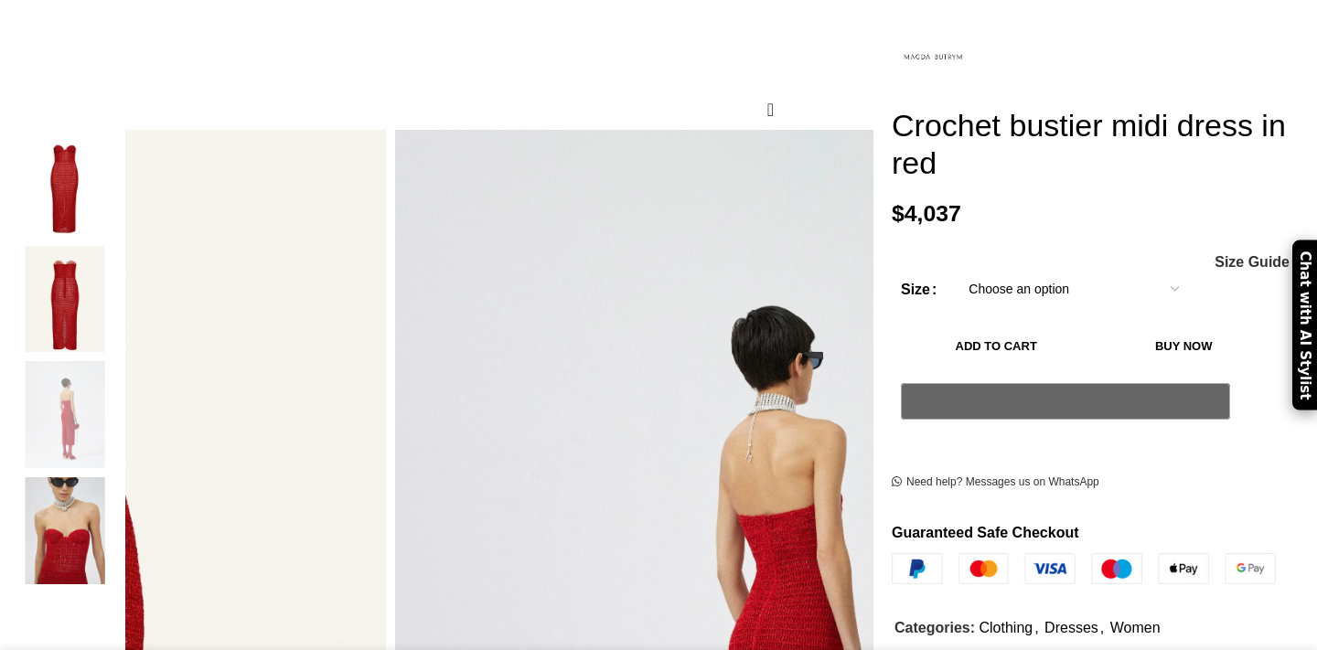
click at [121, 536] on img "4 / 4" at bounding box center [65, 531] width 112 height 107
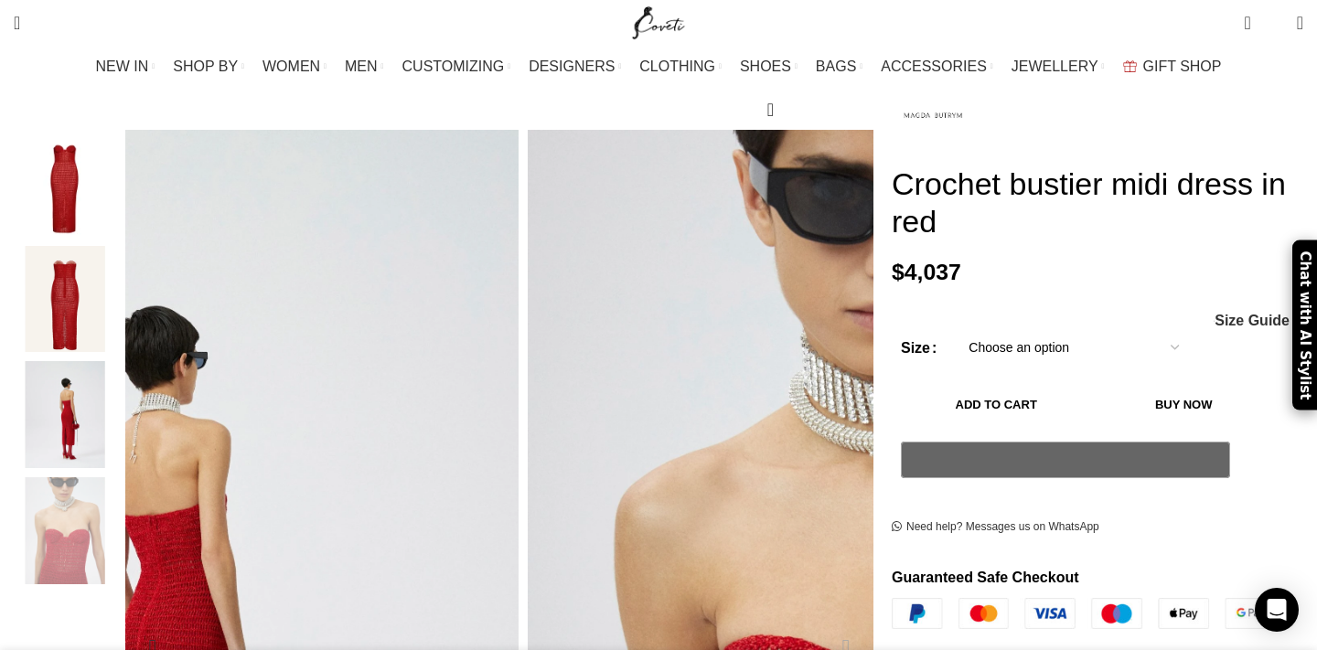
scroll to position [331, 0]
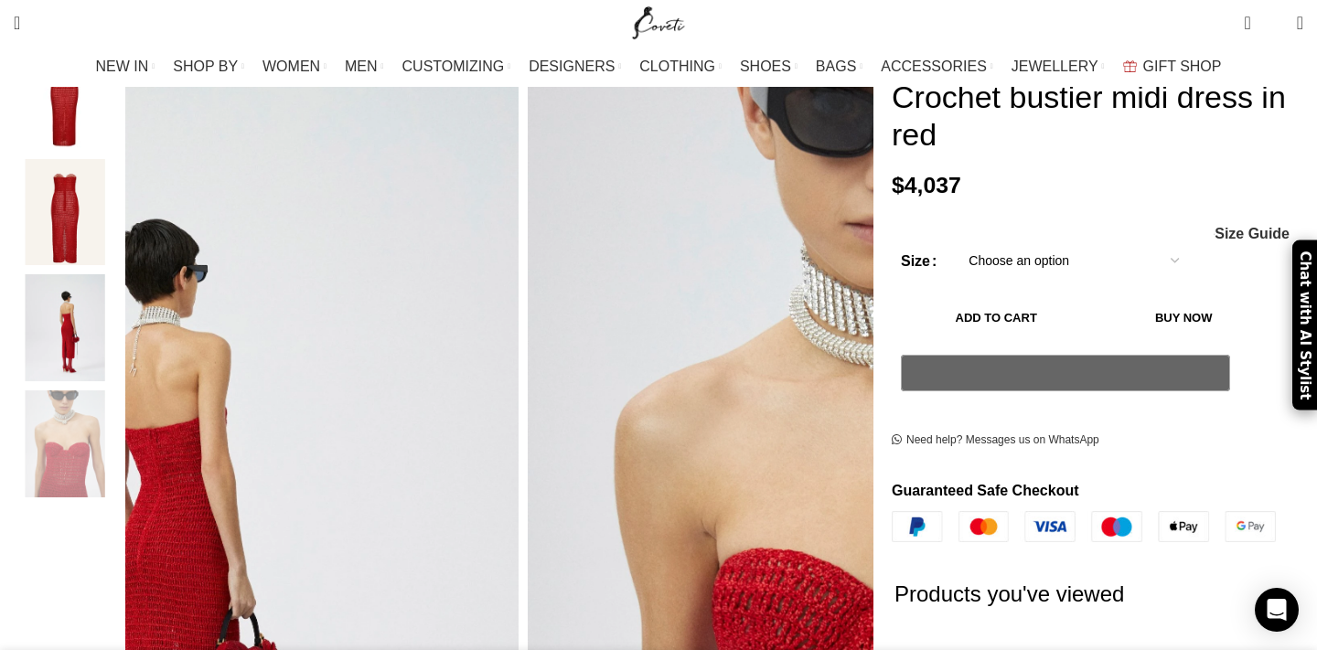
click at [1008, 242] on select "Choose an option 6 UK 8 UK 10 [GEOGRAPHIC_DATA] 12 [GEOGRAPHIC_DATA] 14 [GEOGRA…" at bounding box center [1074, 261] width 238 height 38
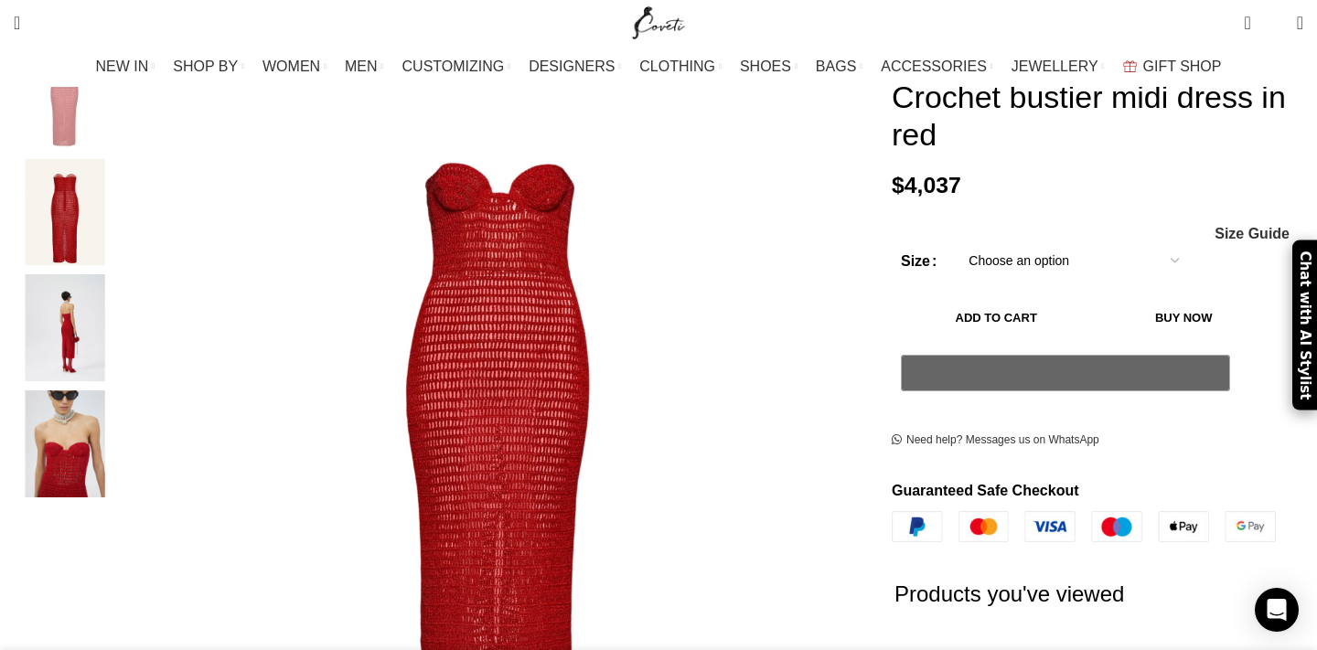
select select
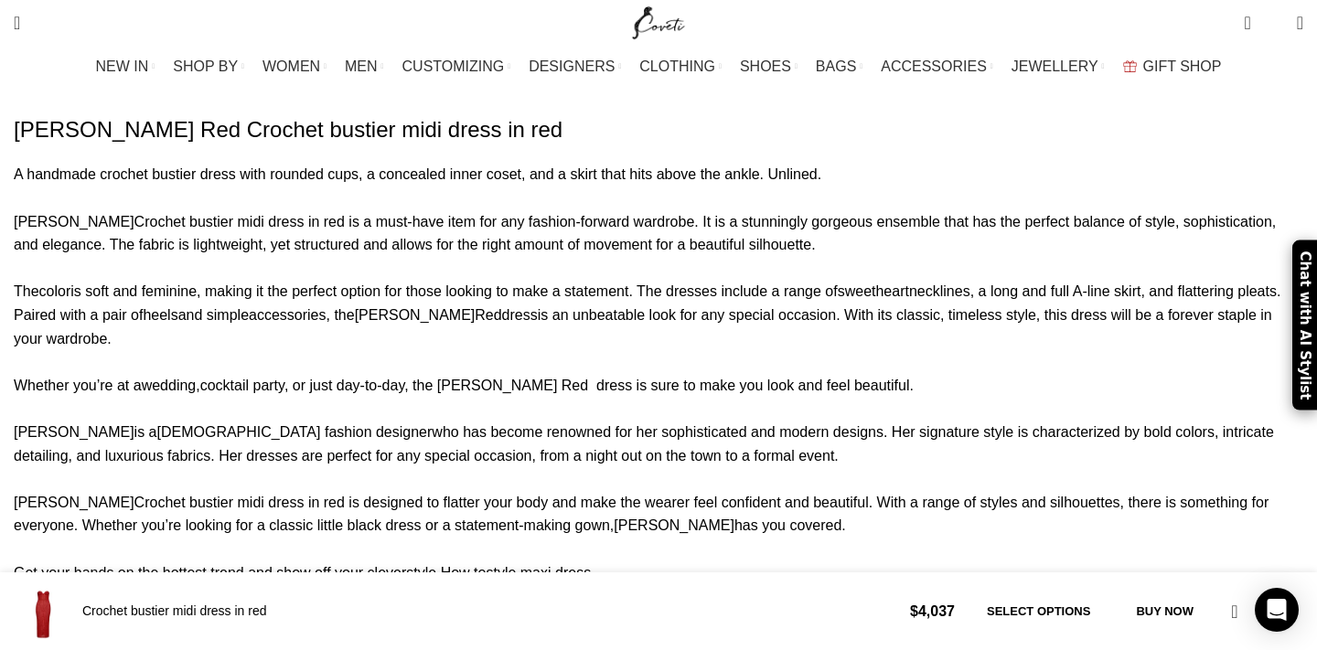
scroll to position [1484, 0]
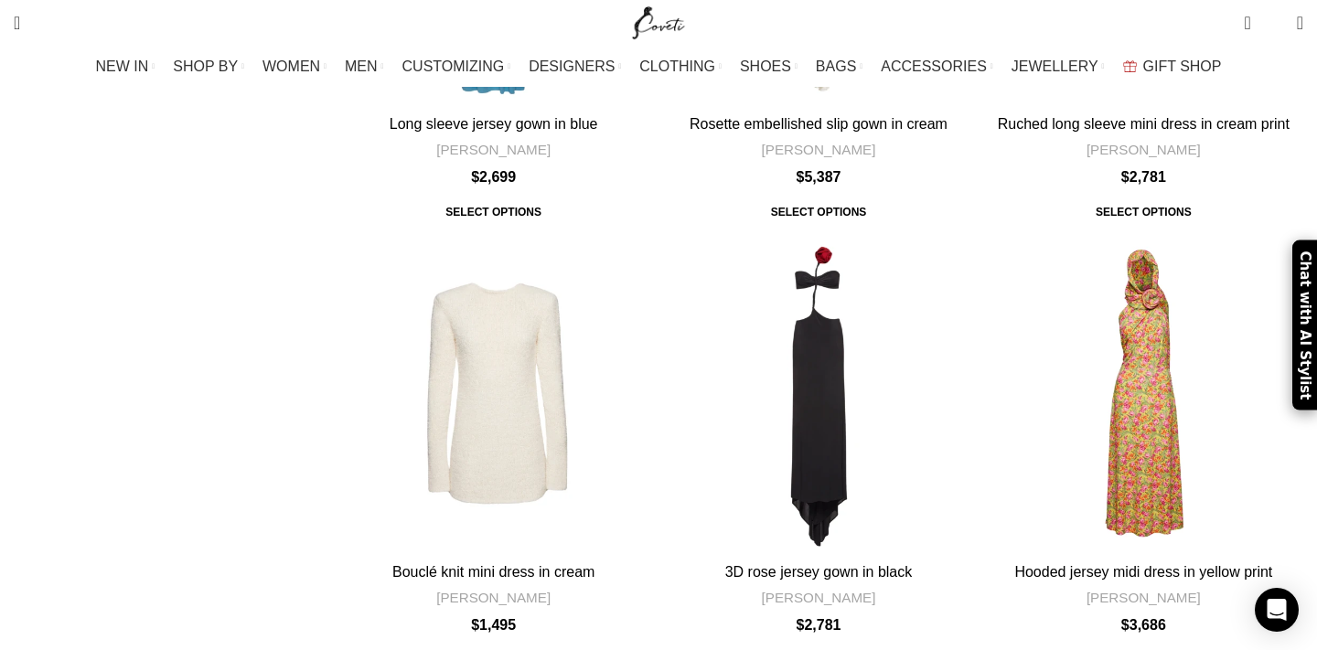
scroll to position [5775, 0]
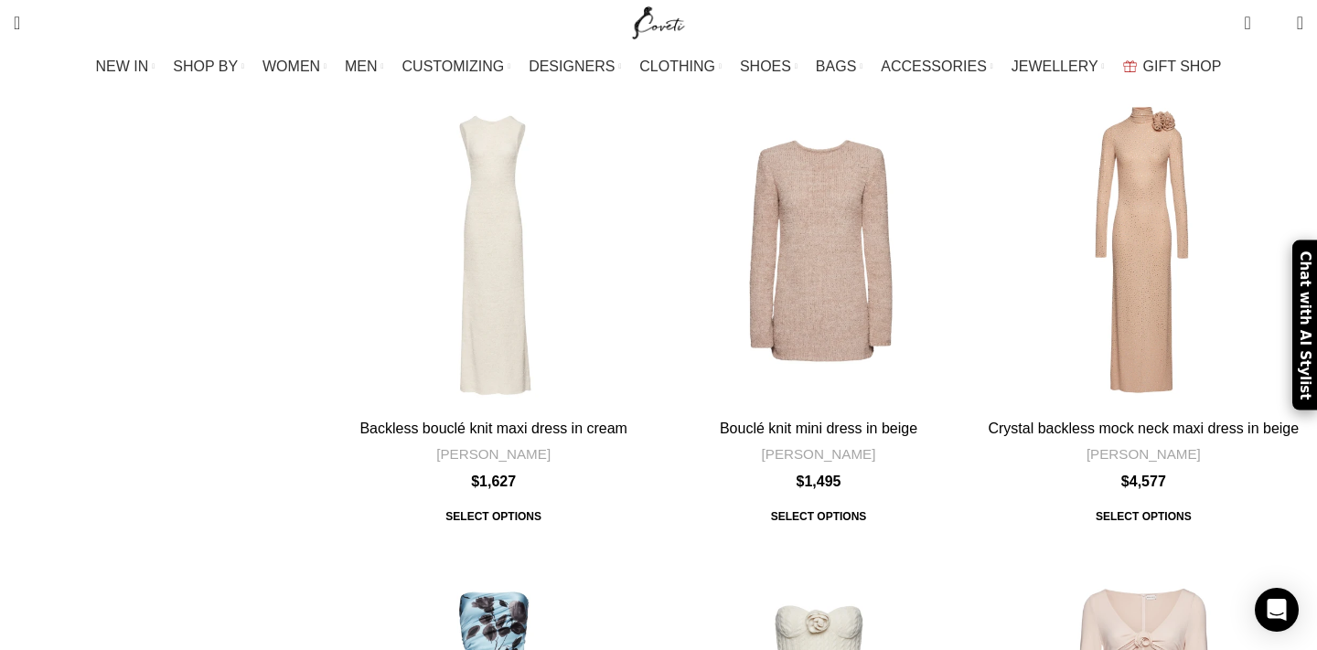
scroll to position [5178, 0]
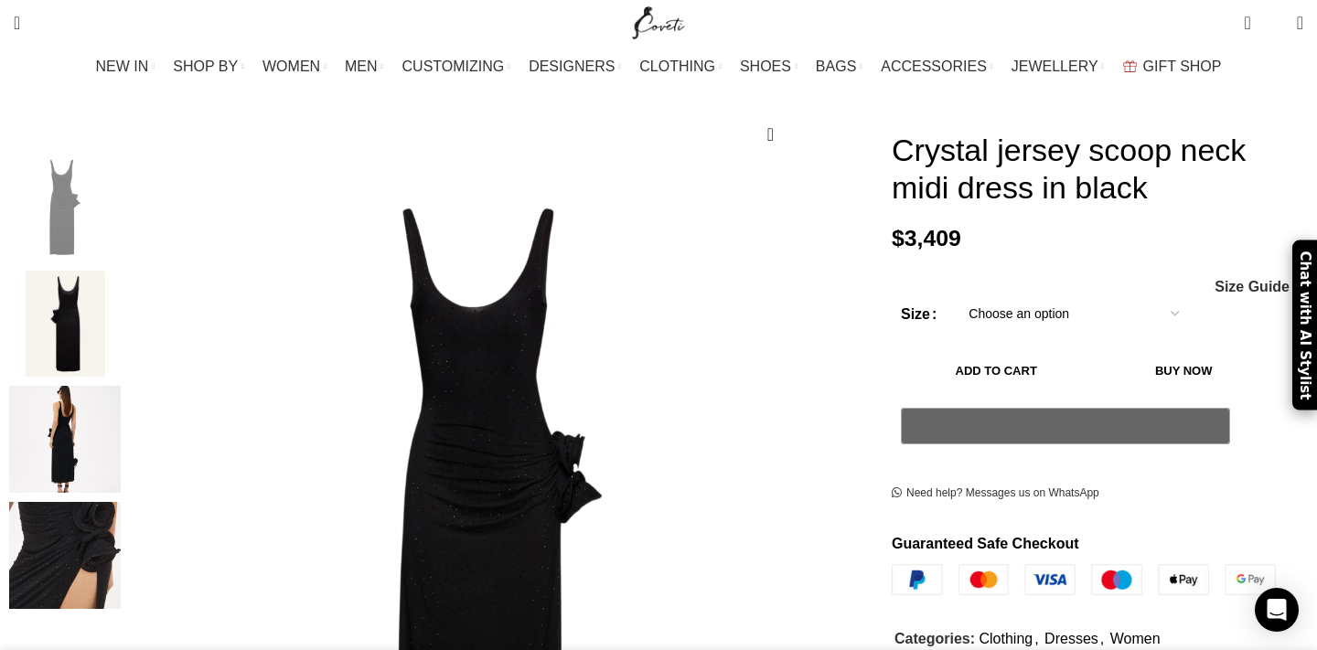
click at [121, 434] on img "3 / 4" at bounding box center [65, 439] width 112 height 107
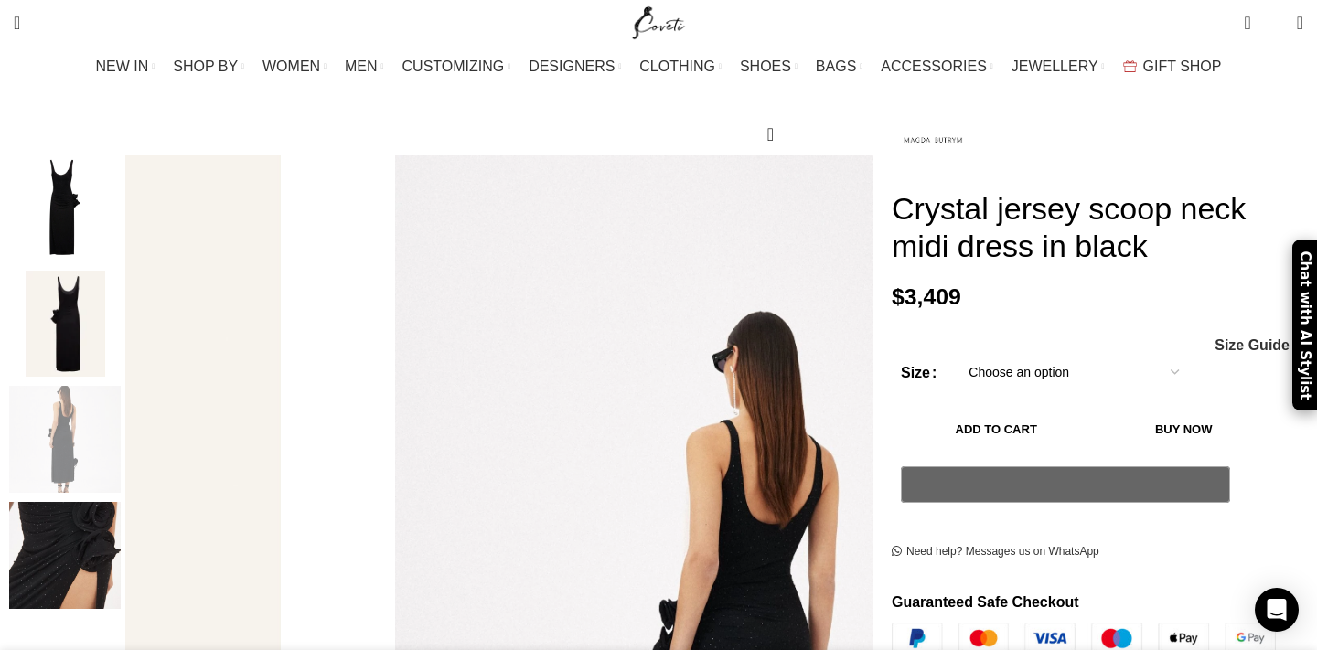
scroll to position [432, 0]
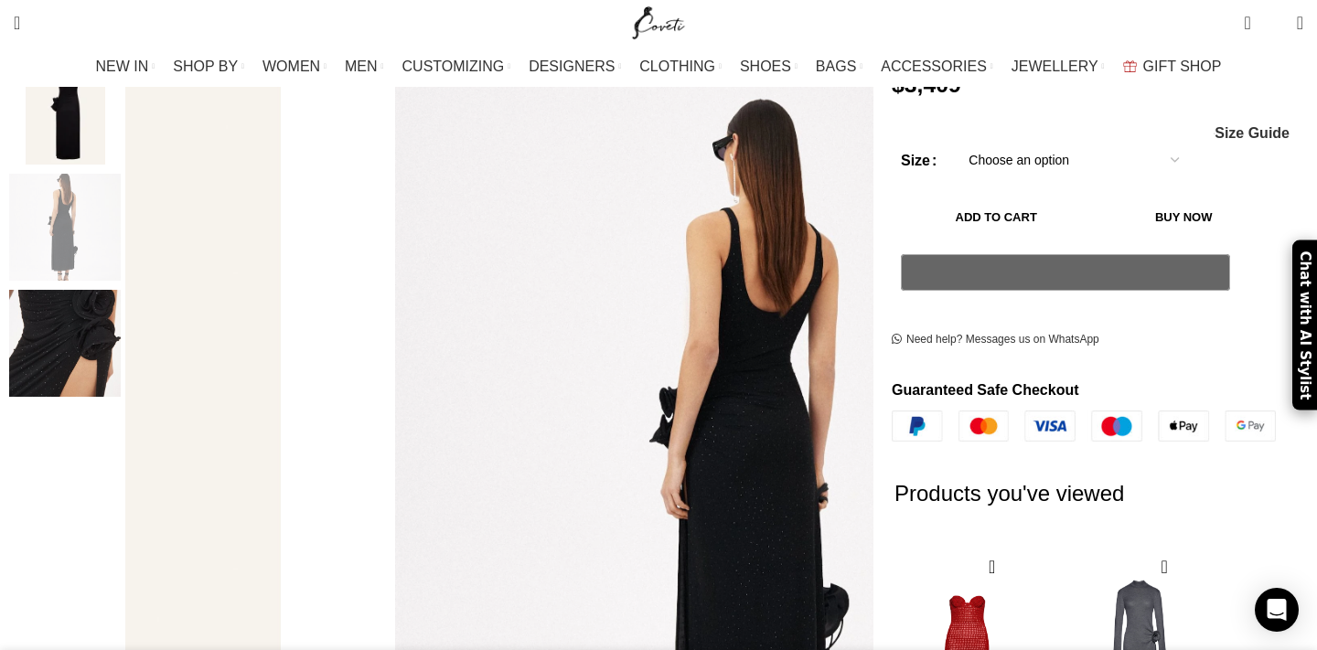
click at [121, 360] on img "4 / 4" at bounding box center [65, 343] width 112 height 107
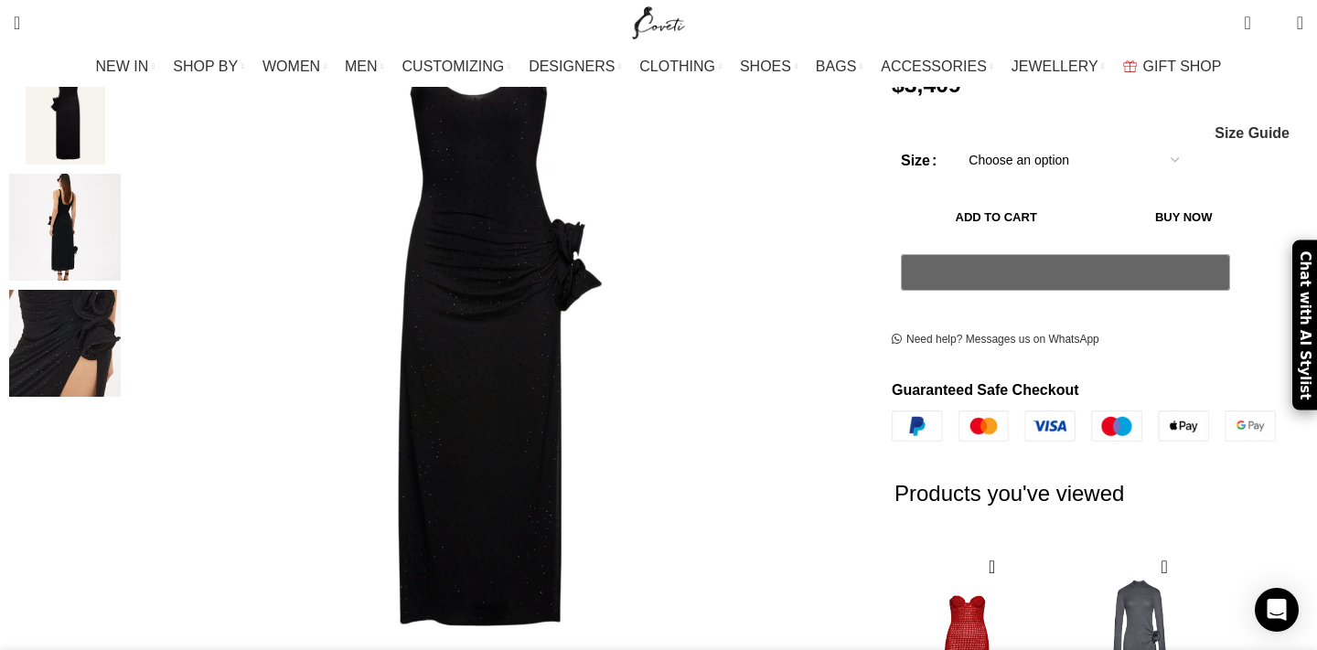
scroll to position [262, 0]
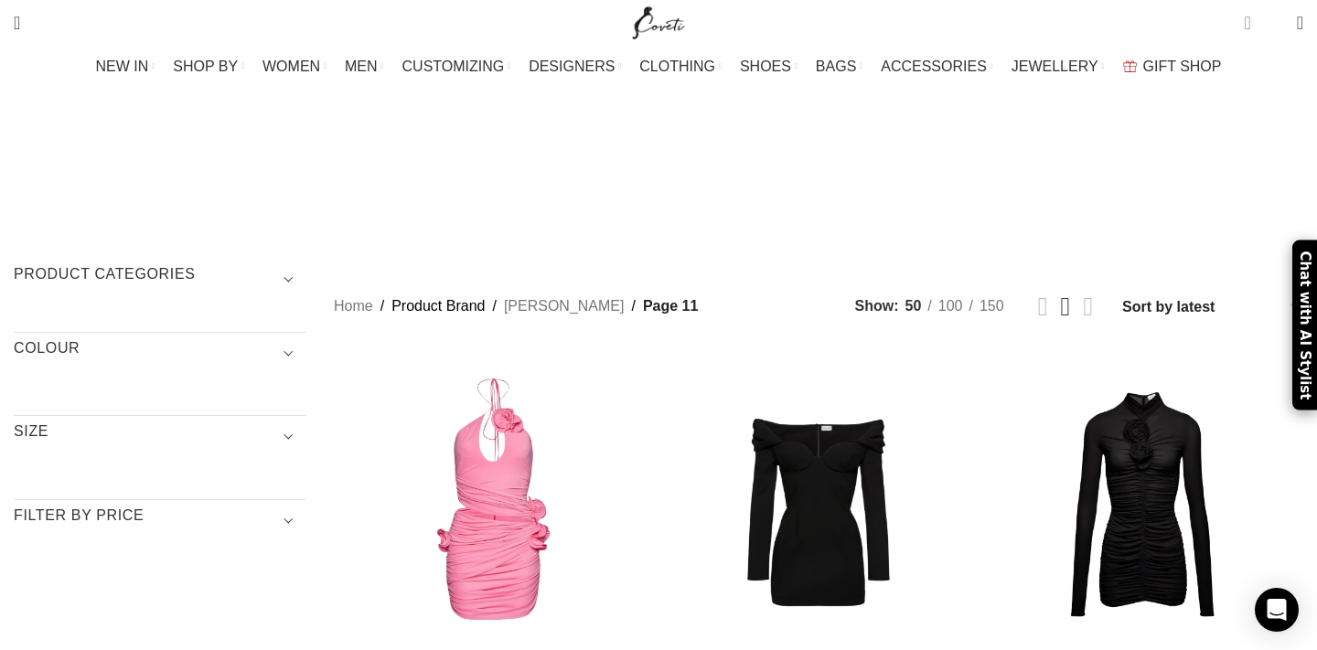
click at [1244, 20] on span "3 items" at bounding box center [1247, 23] width 6 height 18
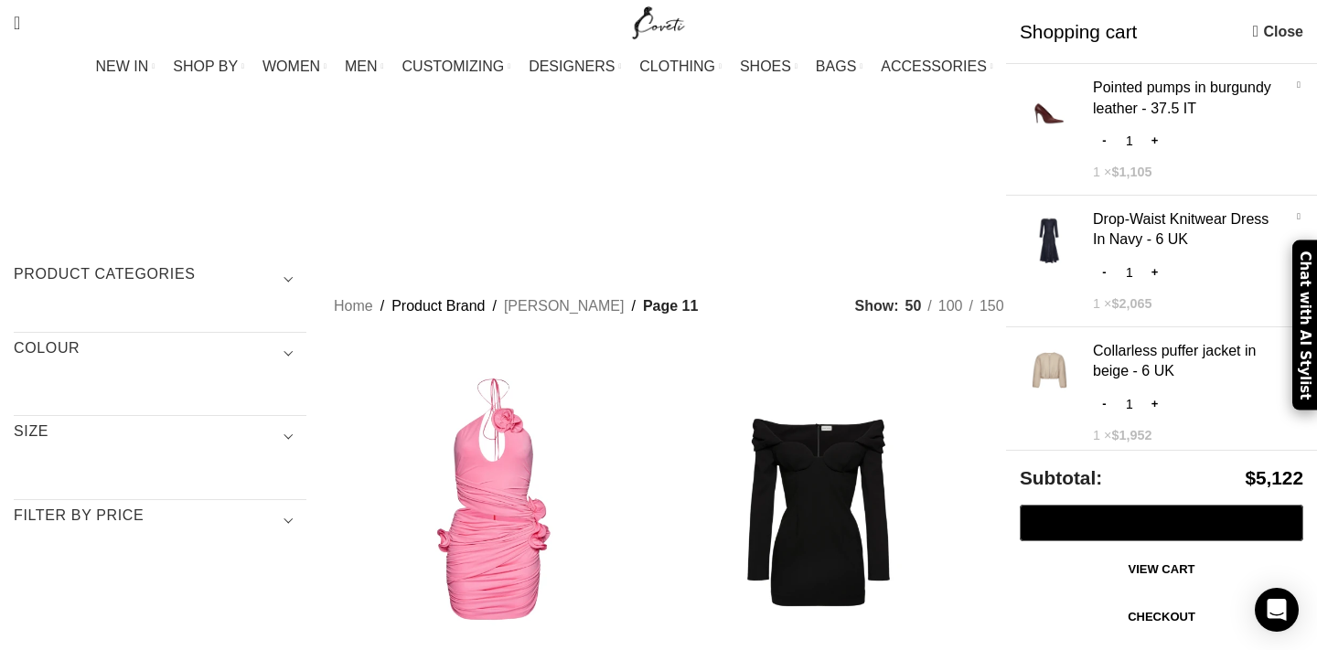
click at [1180, 606] on link "Checkout" at bounding box center [1162, 617] width 284 height 38
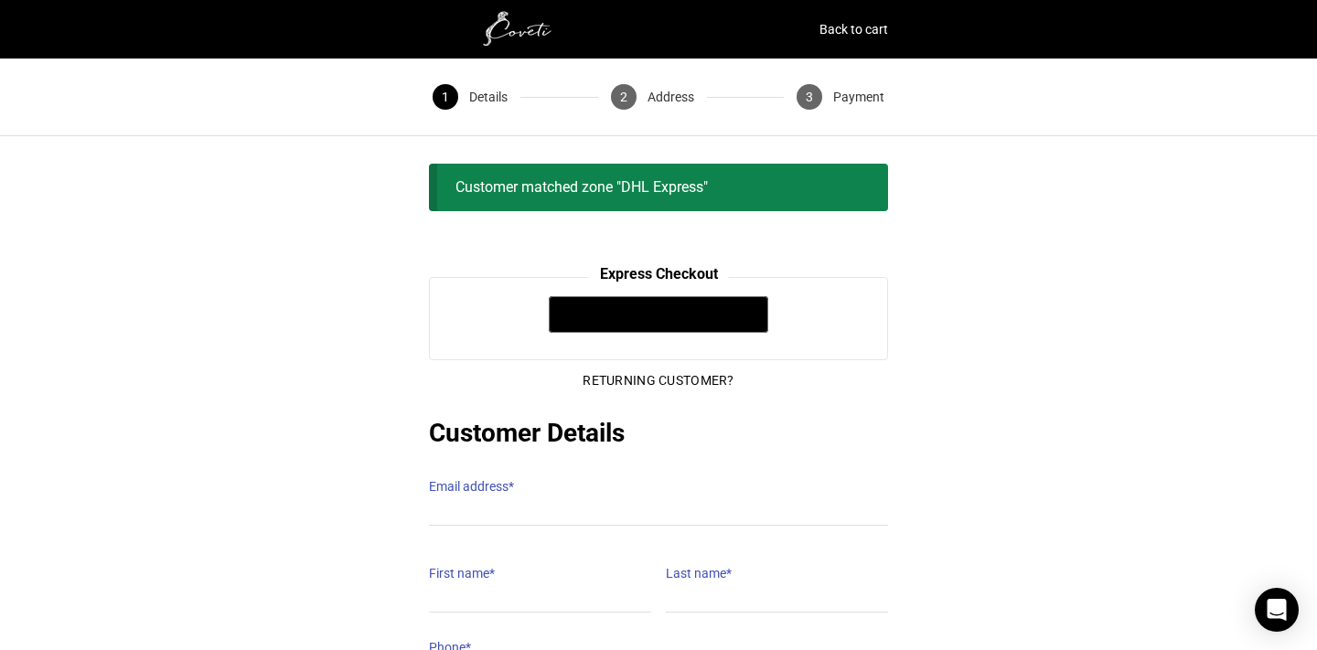
click at [517, 18] on img at bounding box center [520, 29] width 183 height 37
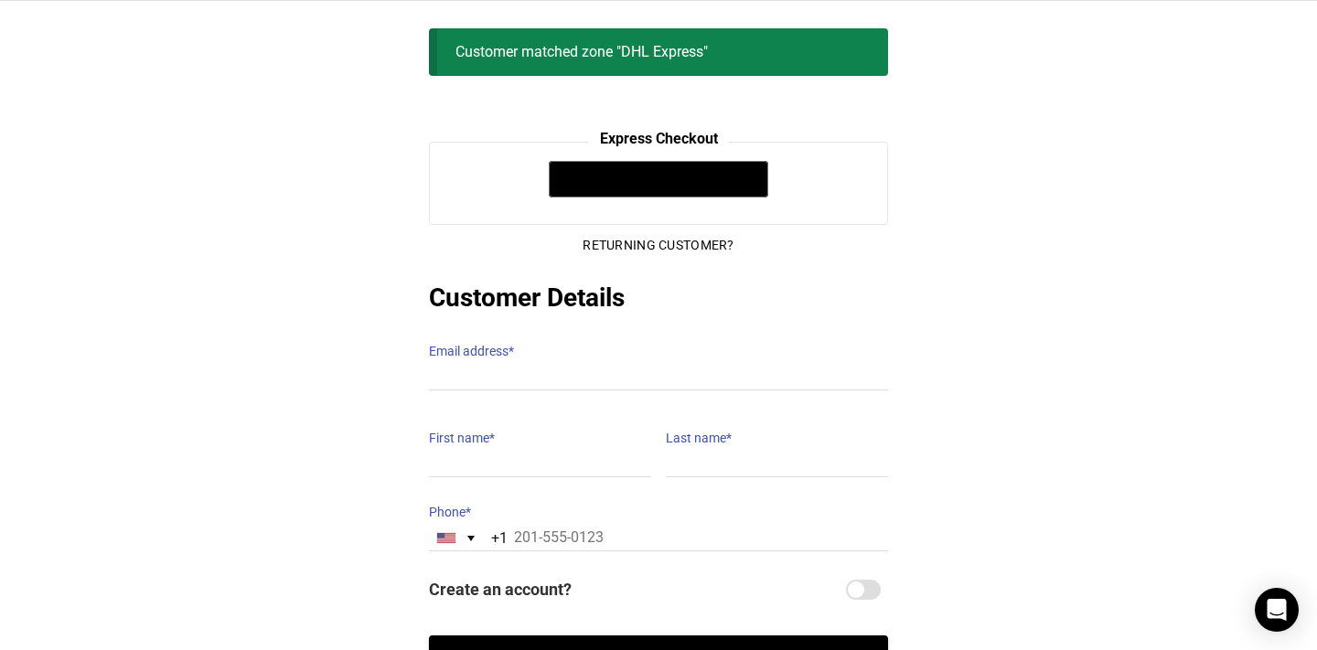
scroll to position [294, 0]
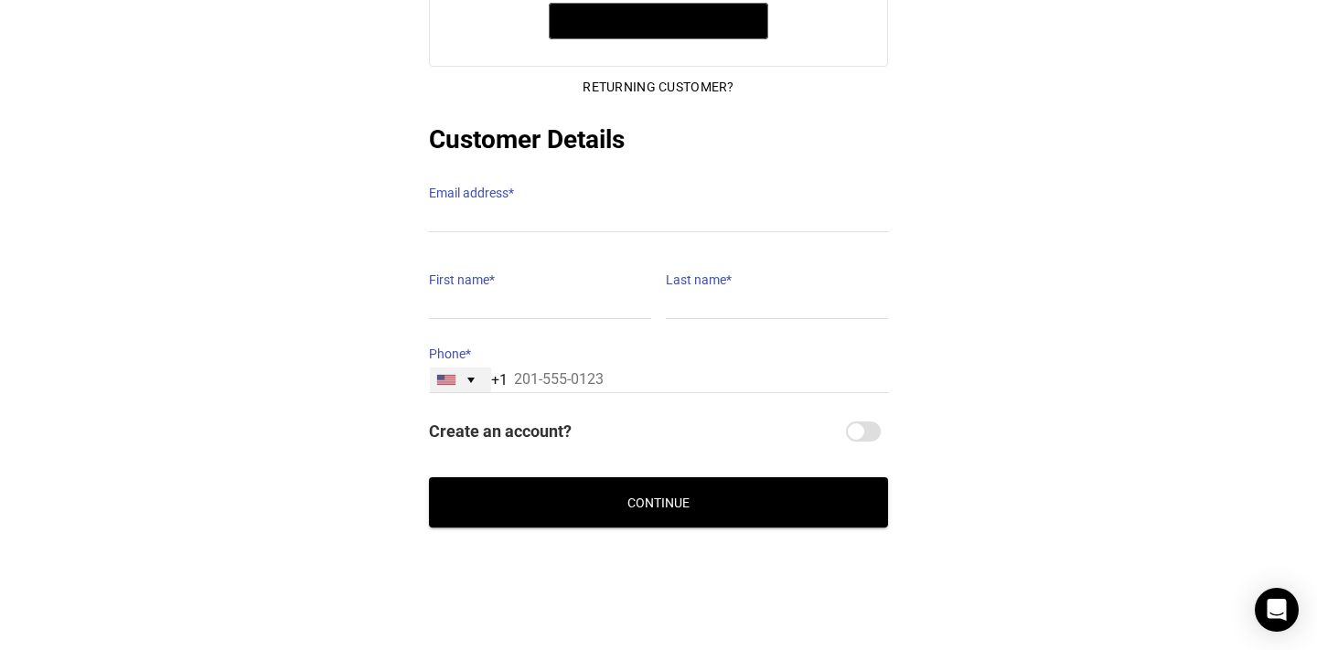
click at [472, 368] on div "[GEOGRAPHIC_DATA] +1" at bounding box center [460, 380] width 61 height 25
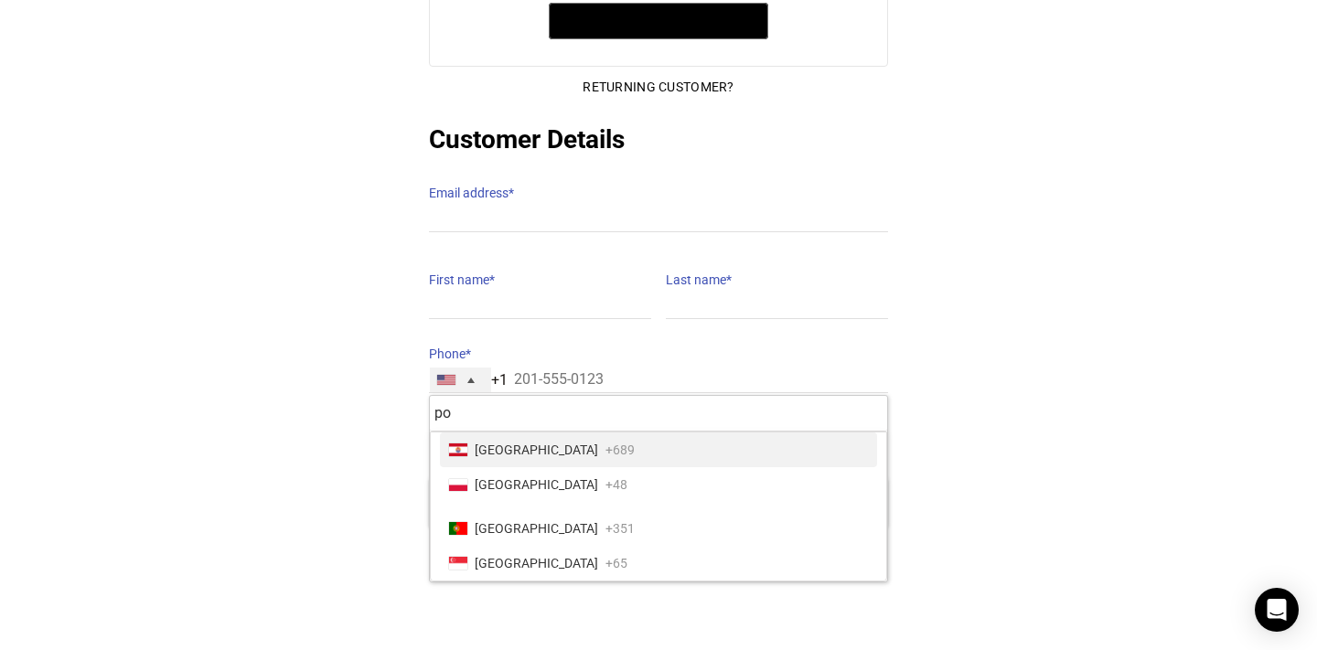
type input "pol"
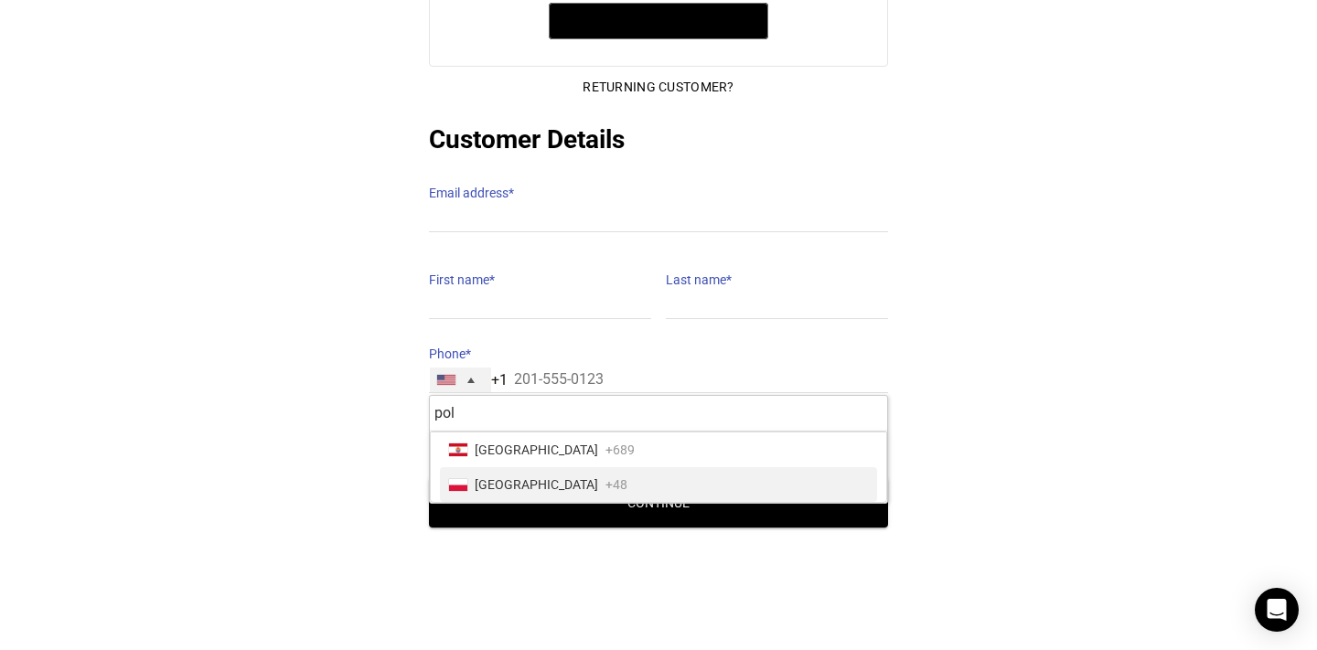
click at [502, 472] on span "[GEOGRAPHIC_DATA]" at bounding box center [537, 485] width 124 height 26
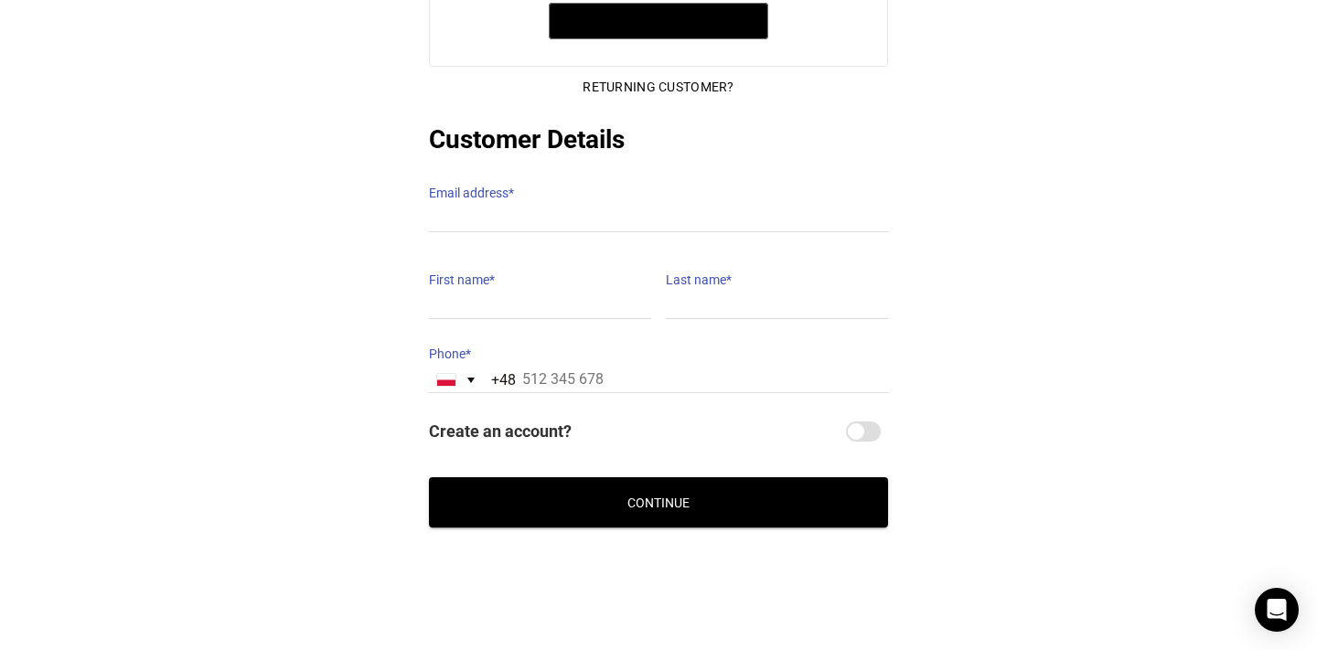
click at [93, 440] on div "@import url(//[DOMAIN_NAME][URL]) •••••• Express Checkout @import url(//[DOMAIN…" at bounding box center [658, 256] width 1317 height 544
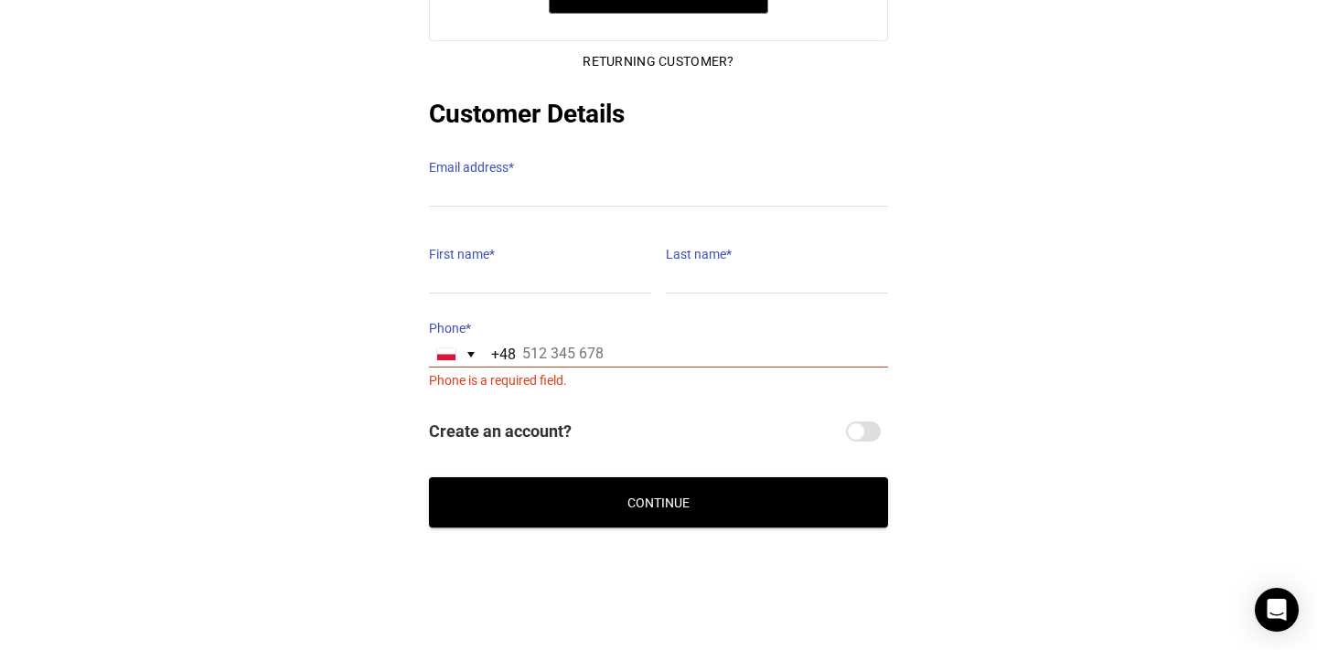
scroll to position [0, 0]
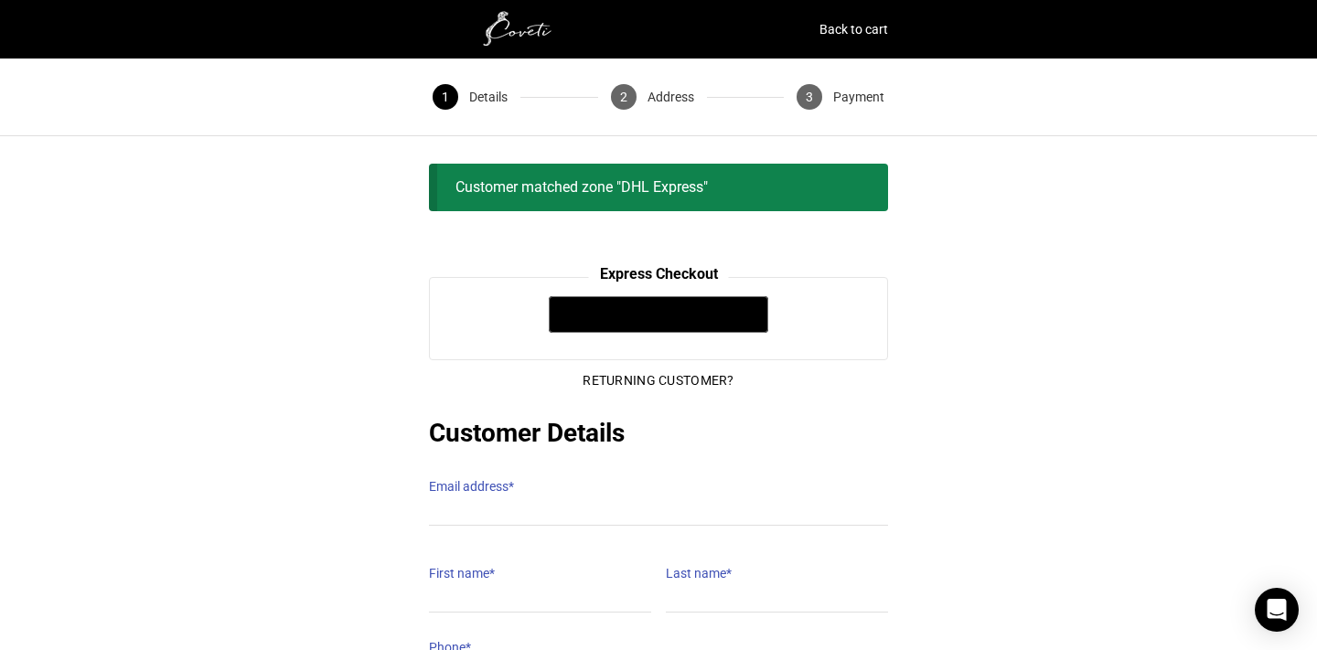
click at [535, 32] on img at bounding box center [520, 29] width 183 height 37
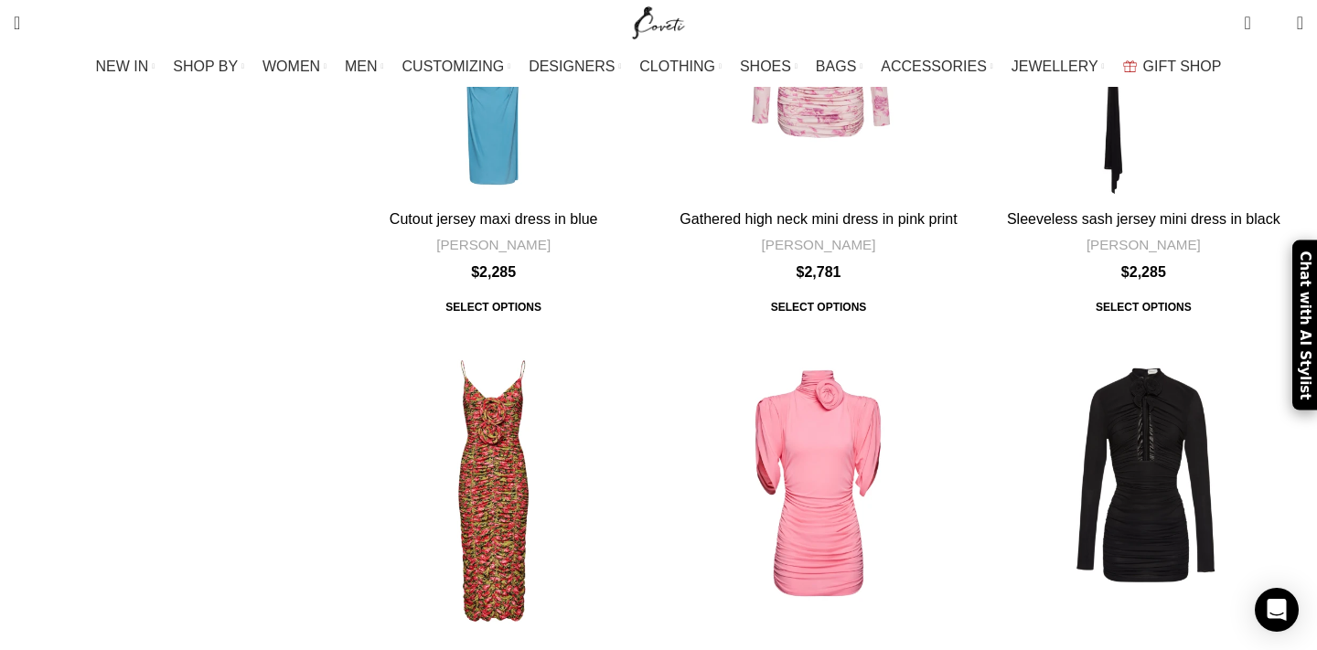
scroll to position [1563, 0]
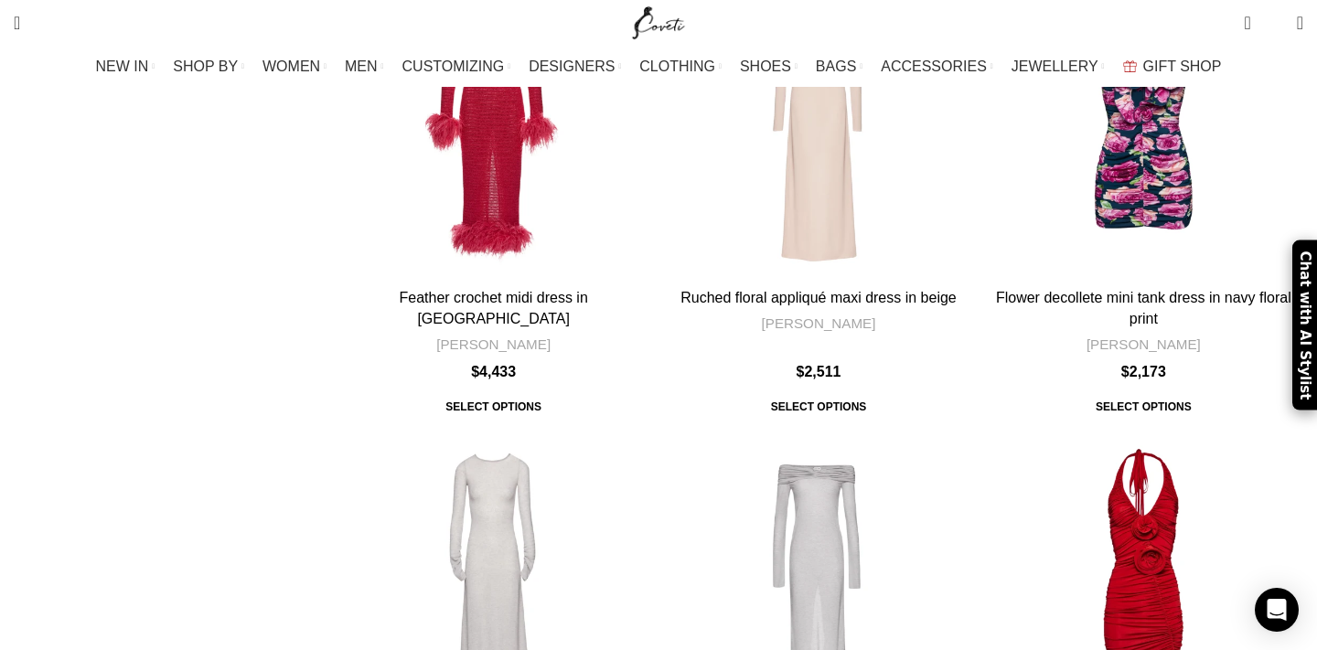
scroll to position [6413, 0]
click at [667, 23] on img "Site logo" at bounding box center [659, 23] width 61 height 46
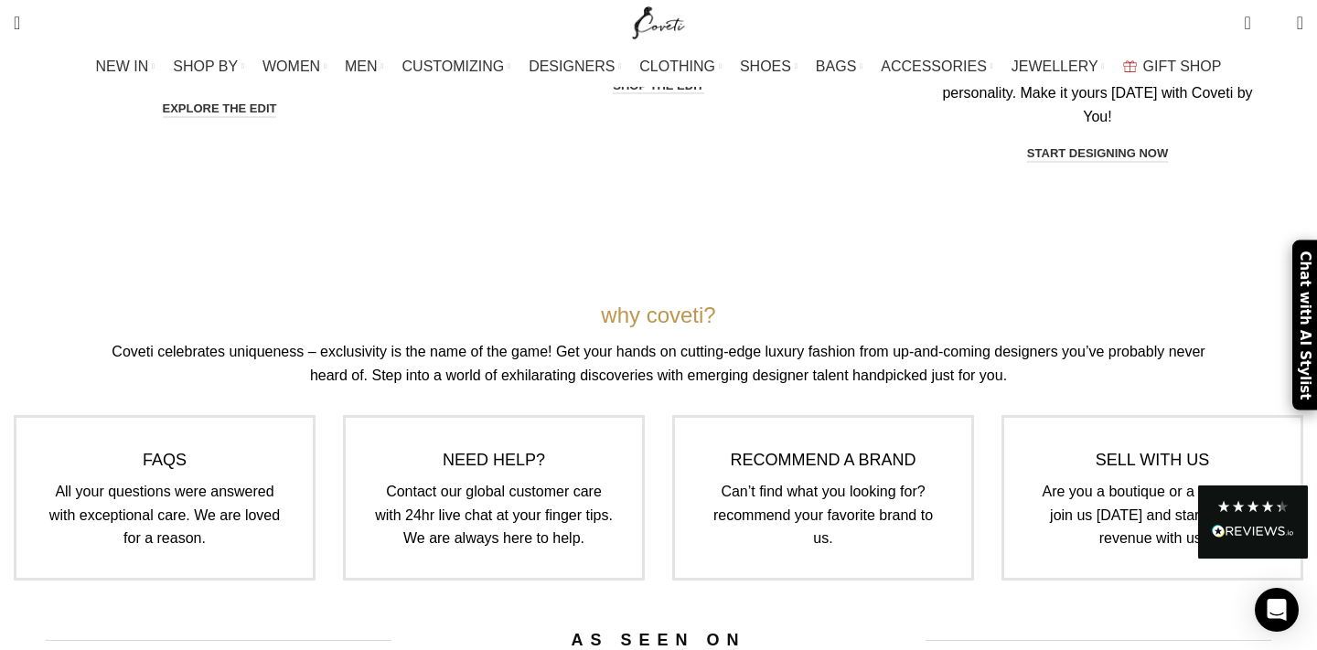
scroll to position [5267, 0]
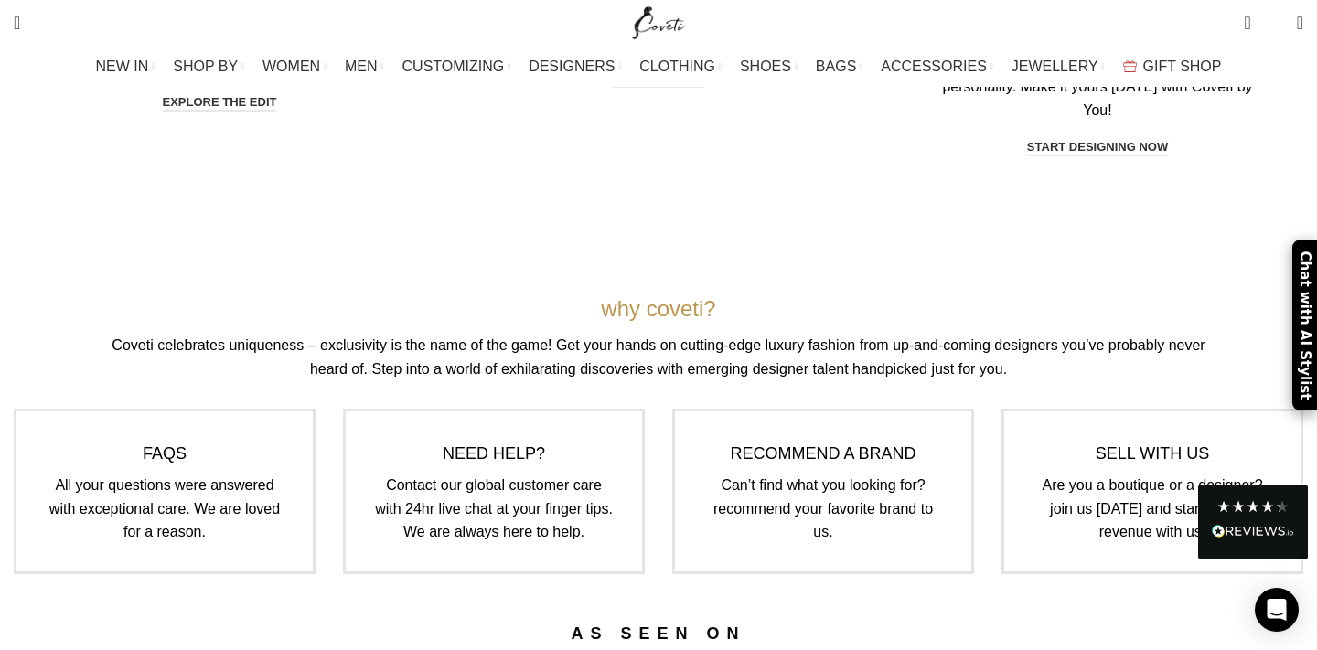
click at [230, 409] on link "Infobox link" at bounding box center [165, 492] width 302 height 166
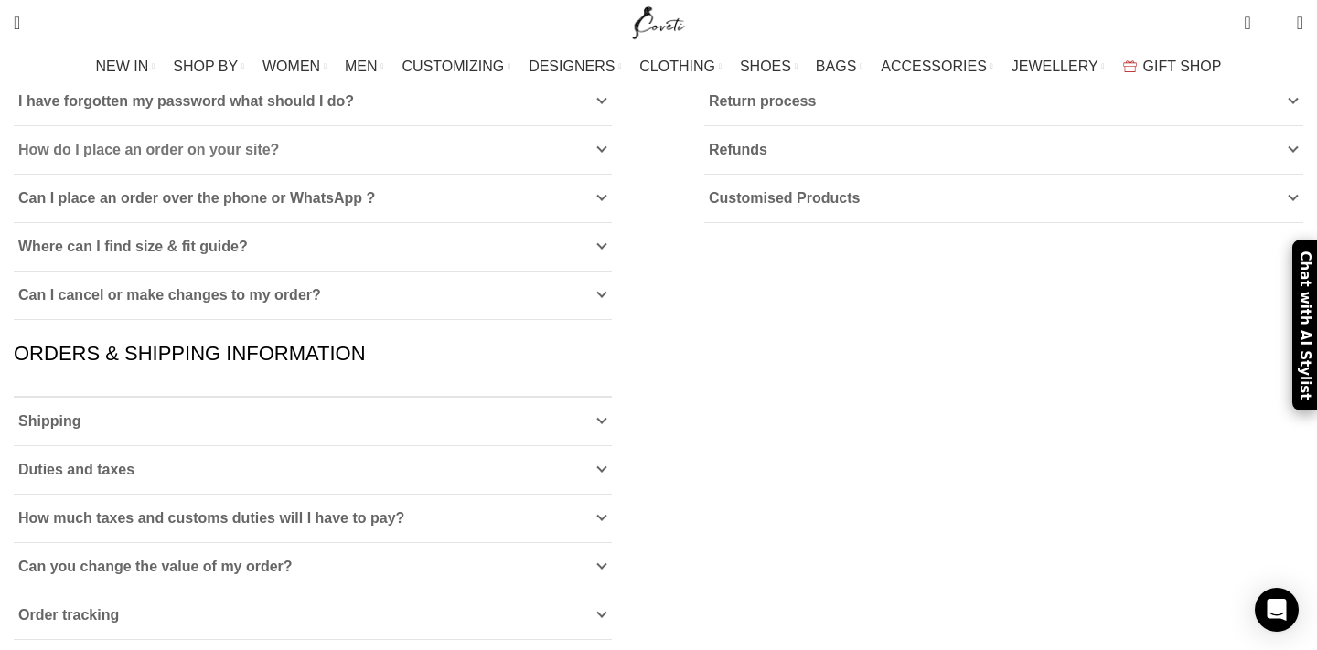
scroll to position [368, 0]
click at [134, 463] on span "Duties and taxes" at bounding box center [76, 471] width 116 height 16
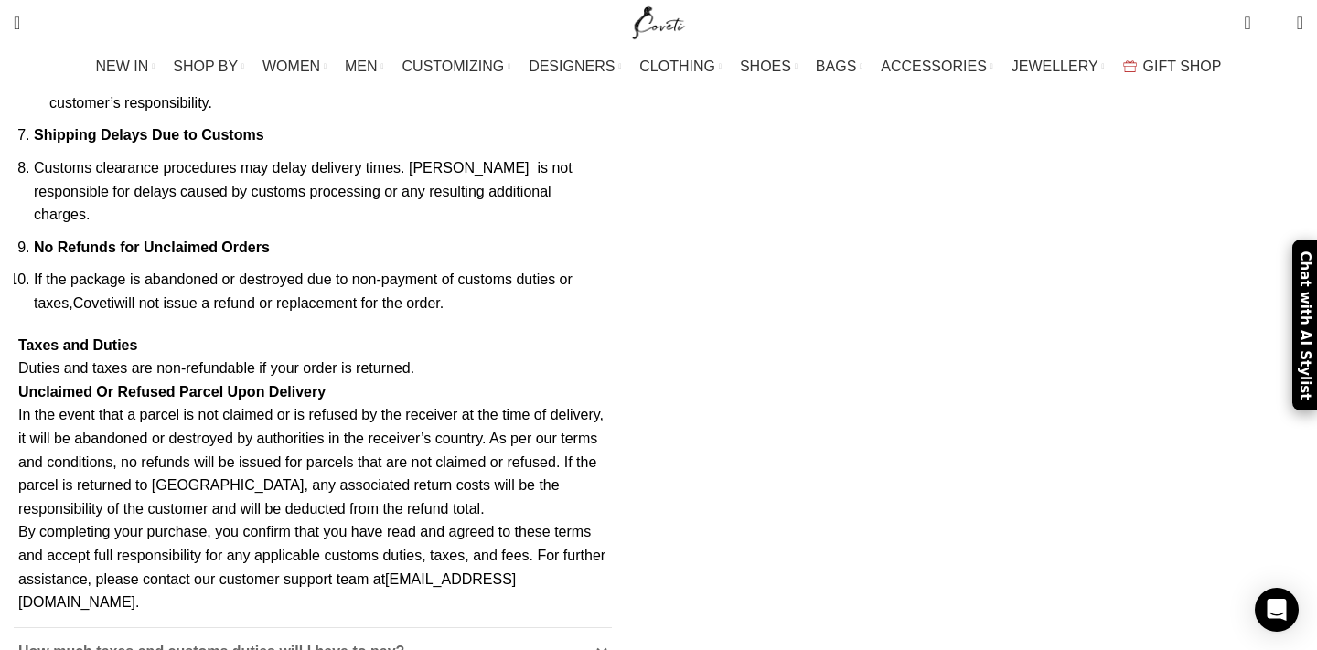
scroll to position [1488, 0]
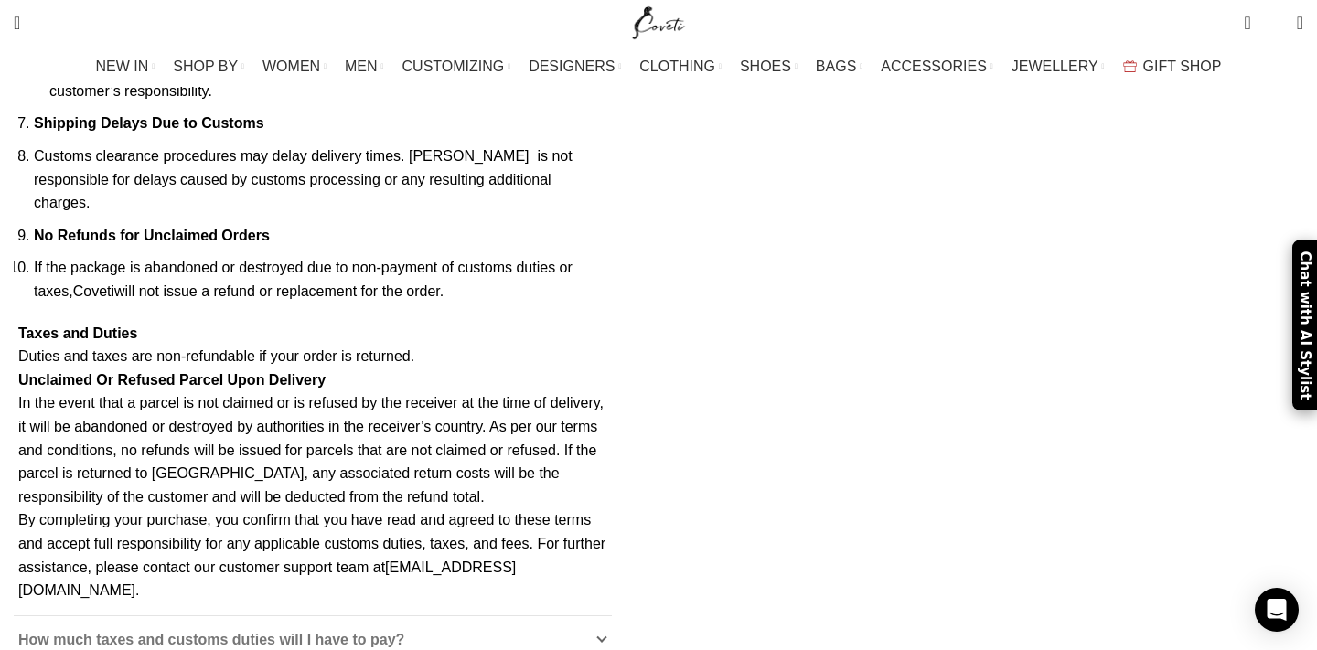
click at [607, 635] on icon at bounding box center [602, 640] width 11 height 11
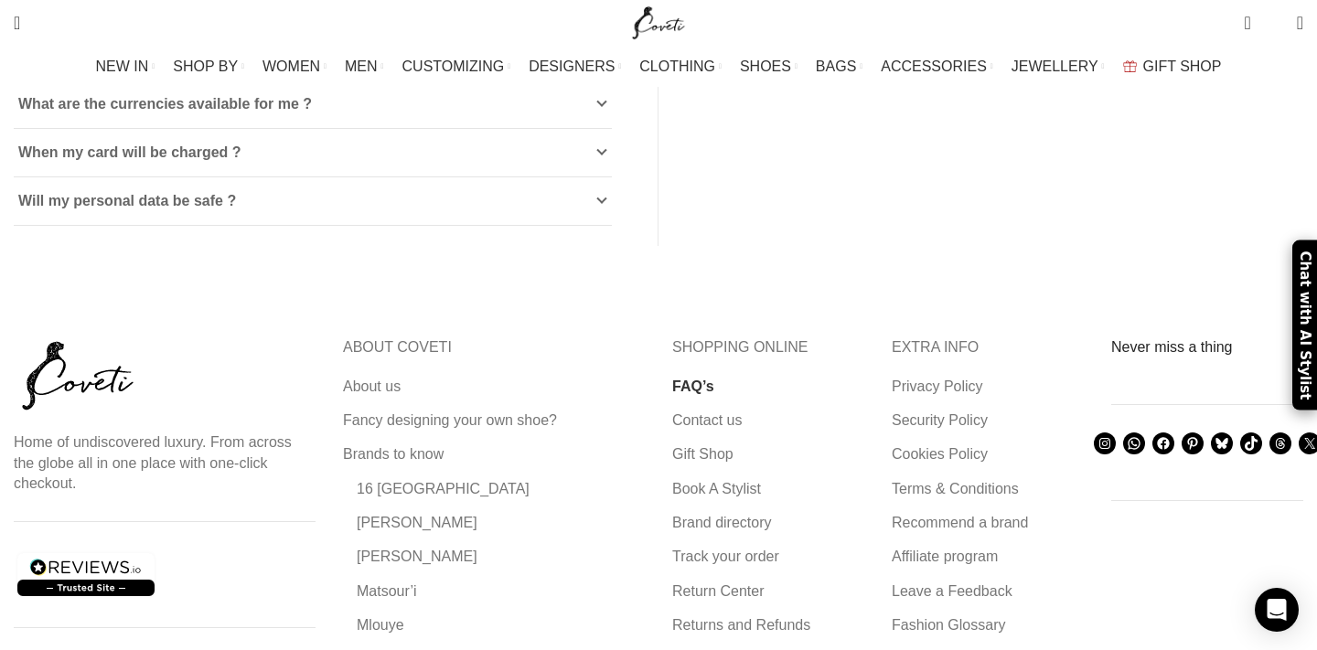
scroll to position [1442, 0]
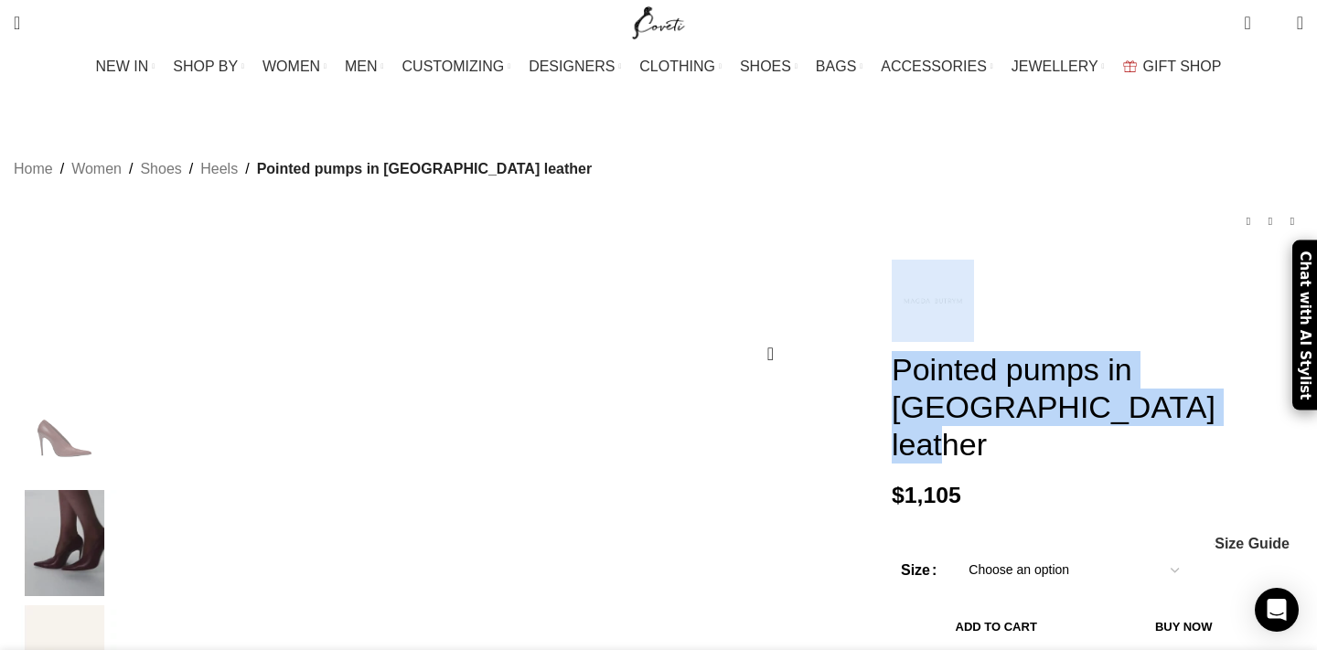
drag, startPoint x: 1145, startPoint y: 402, endPoint x: 860, endPoint y: 300, distance: 302.1
copy div "Pointed pumps in [GEOGRAPHIC_DATA] leather"
click at [991, 253] on div "Home Women Shoes Heels Pointed pumps in [GEOGRAPHIC_DATA] leather Belted loose …" at bounding box center [659, 192] width 1290 height 134
